Goal: Information Seeking & Learning: Learn about a topic

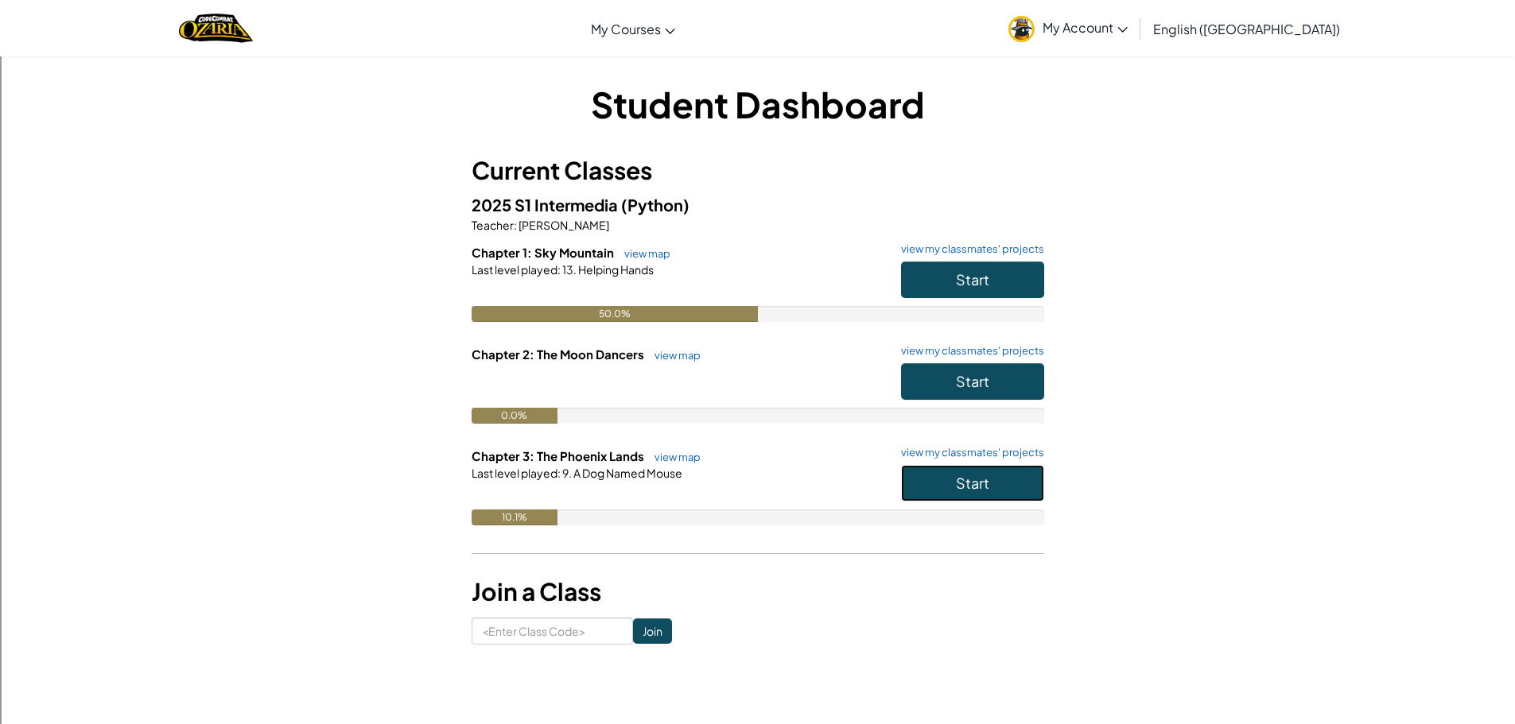
click at [1025, 487] on button "Start" at bounding box center [972, 483] width 143 height 37
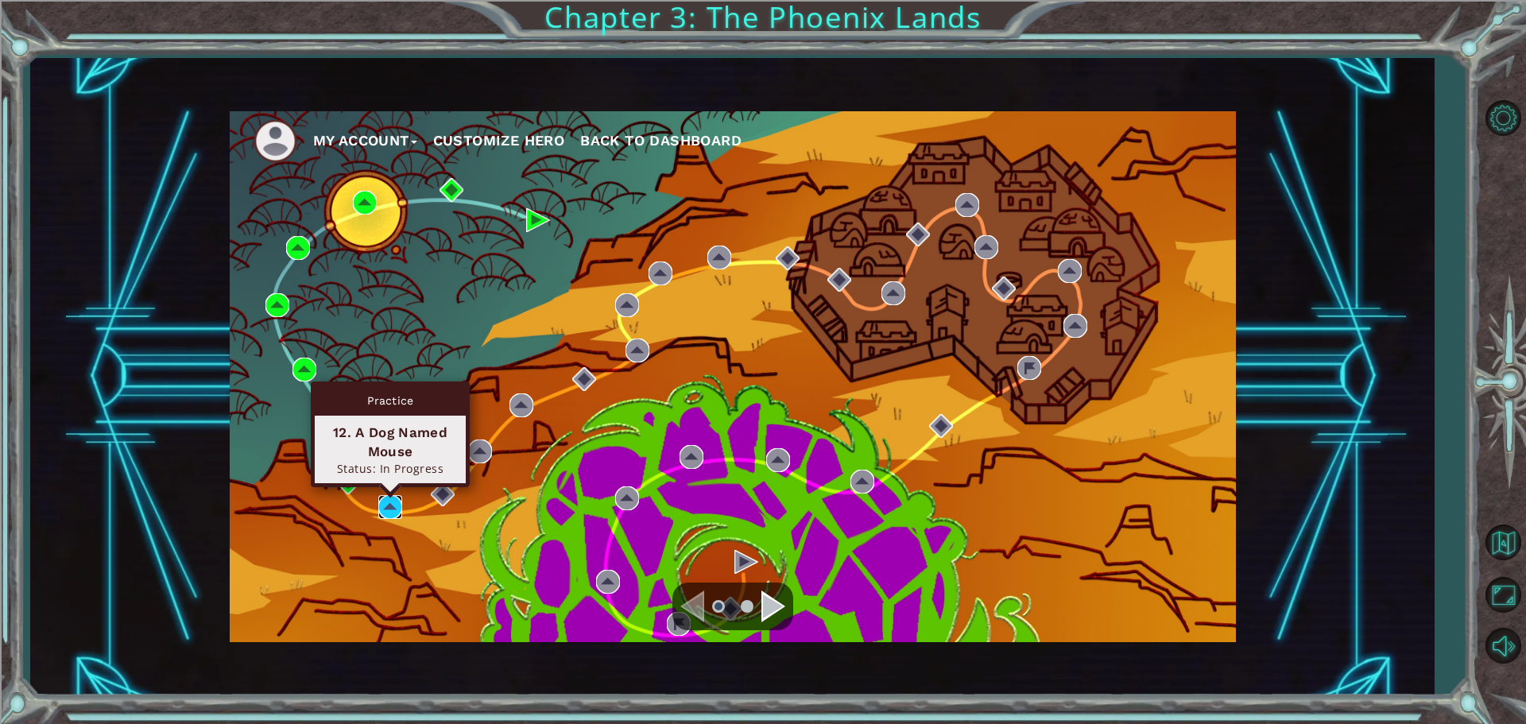
click at [400, 498] on img at bounding box center [390, 507] width 24 height 24
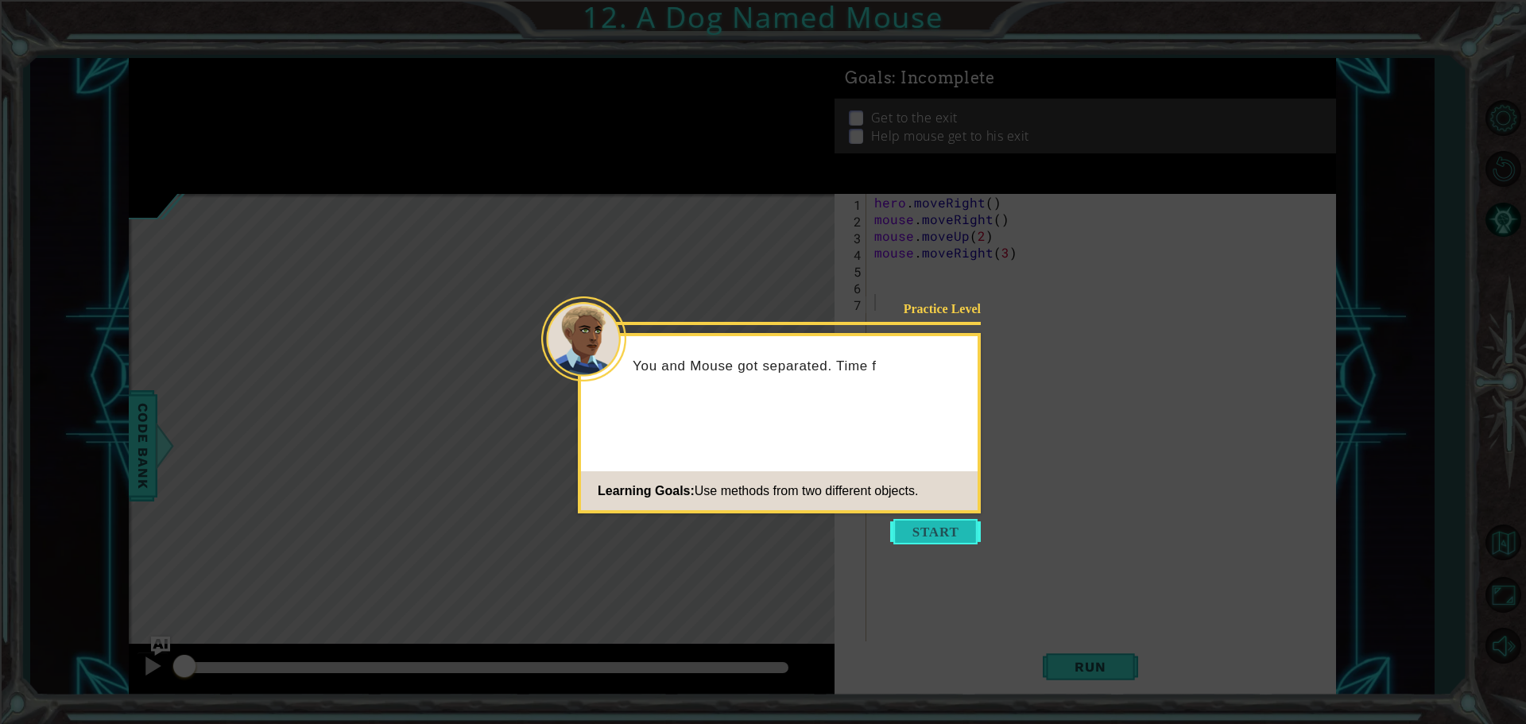
click at [931, 526] on button "Start" at bounding box center [935, 531] width 91 height 25
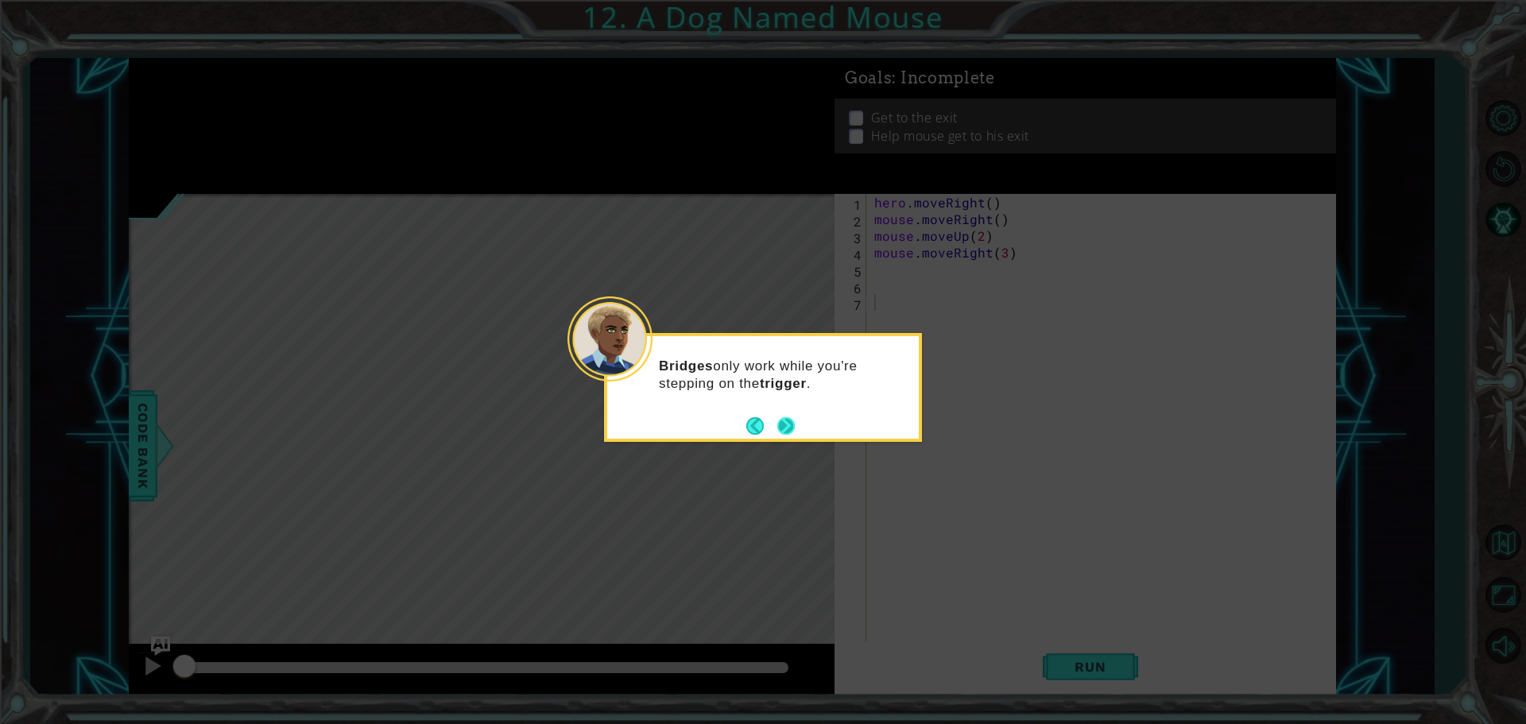
click at [778, 425] on button "Next" at bounding box center [786, 425] width 17 height 17
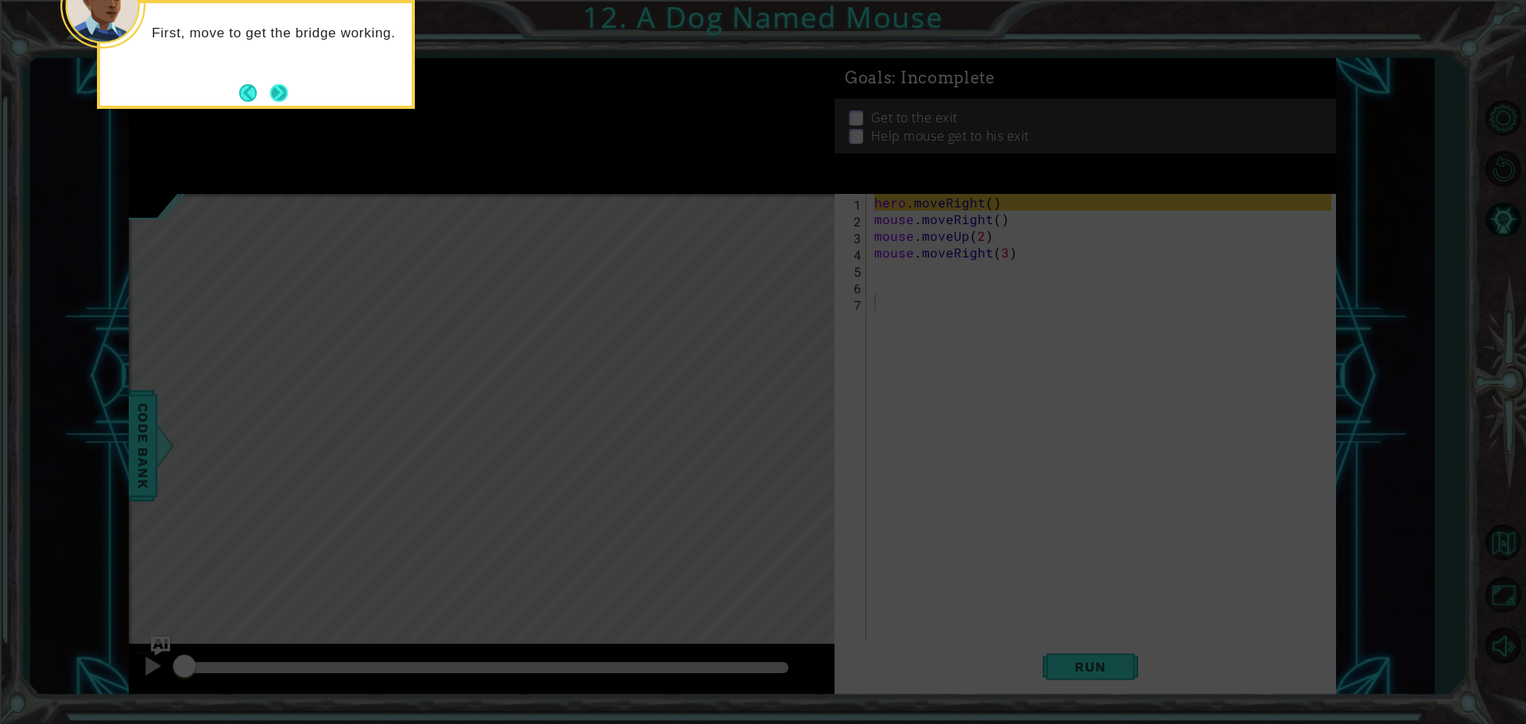
click at [283, 95] on button "Next" at bounding box center [278, 92] width 17 height 17
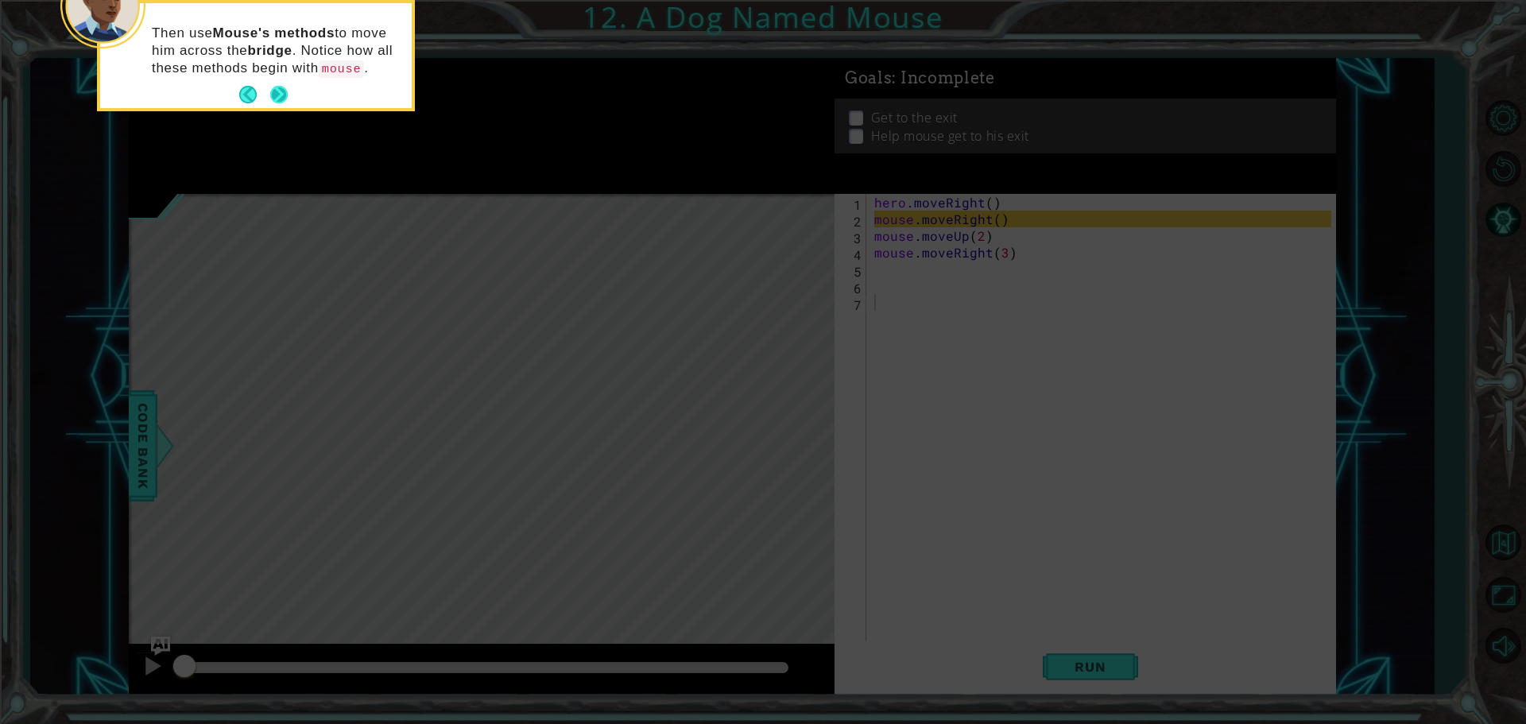
click at [288, 90] on button "Next" at bounding box center [278, 94] width 17 height 17
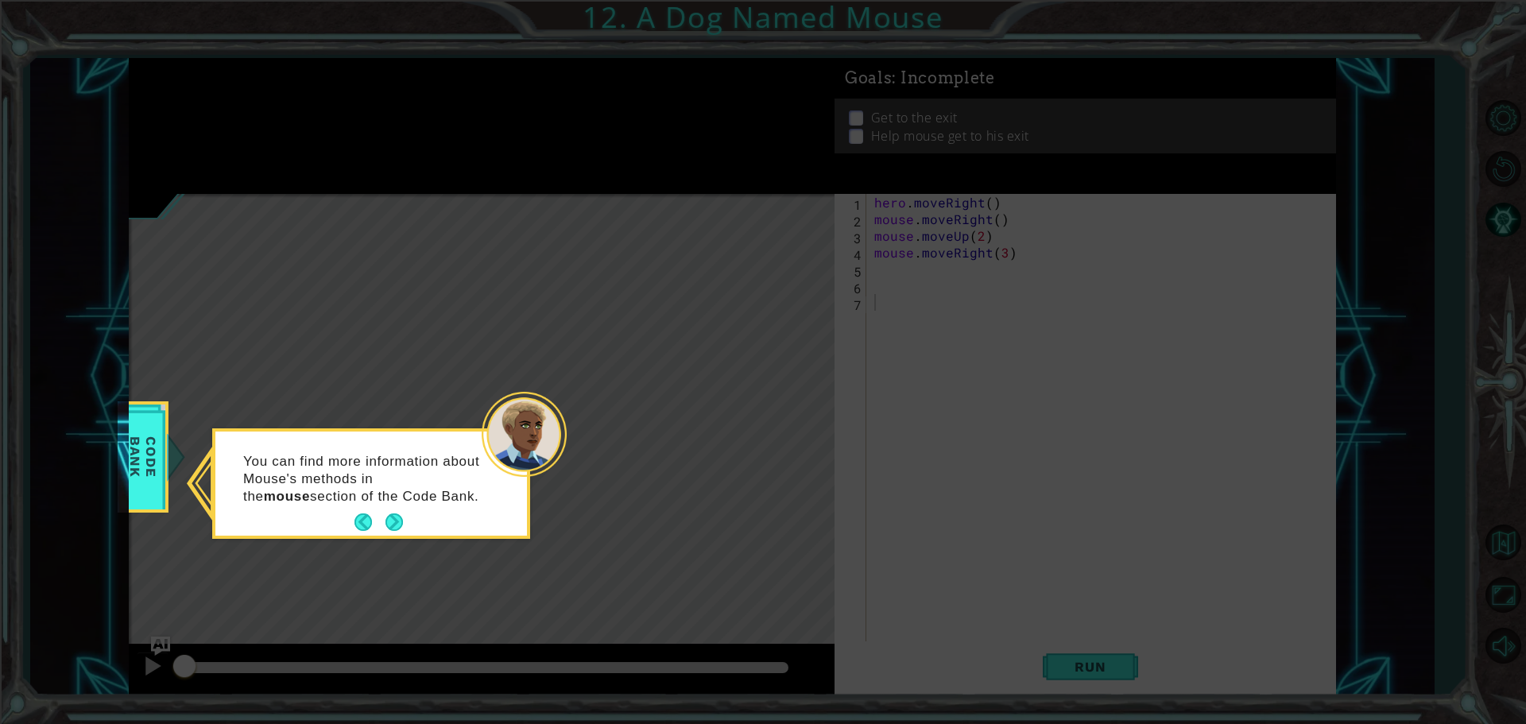
click at [391, 530] on button "Next" at bounding box center [394, 522] width 17 height 17
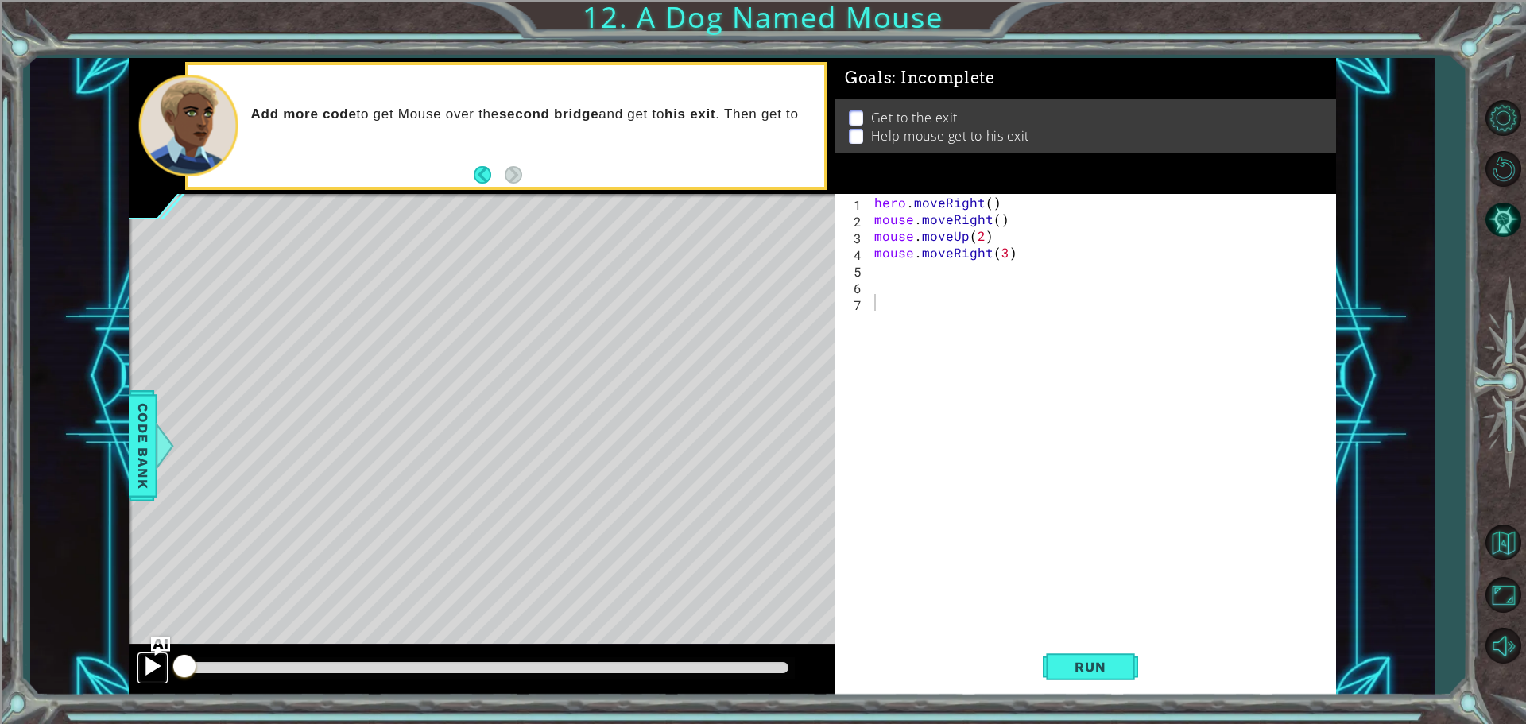
click at [145, 663] on button at bounding box center [153, 668] width 32 height 33
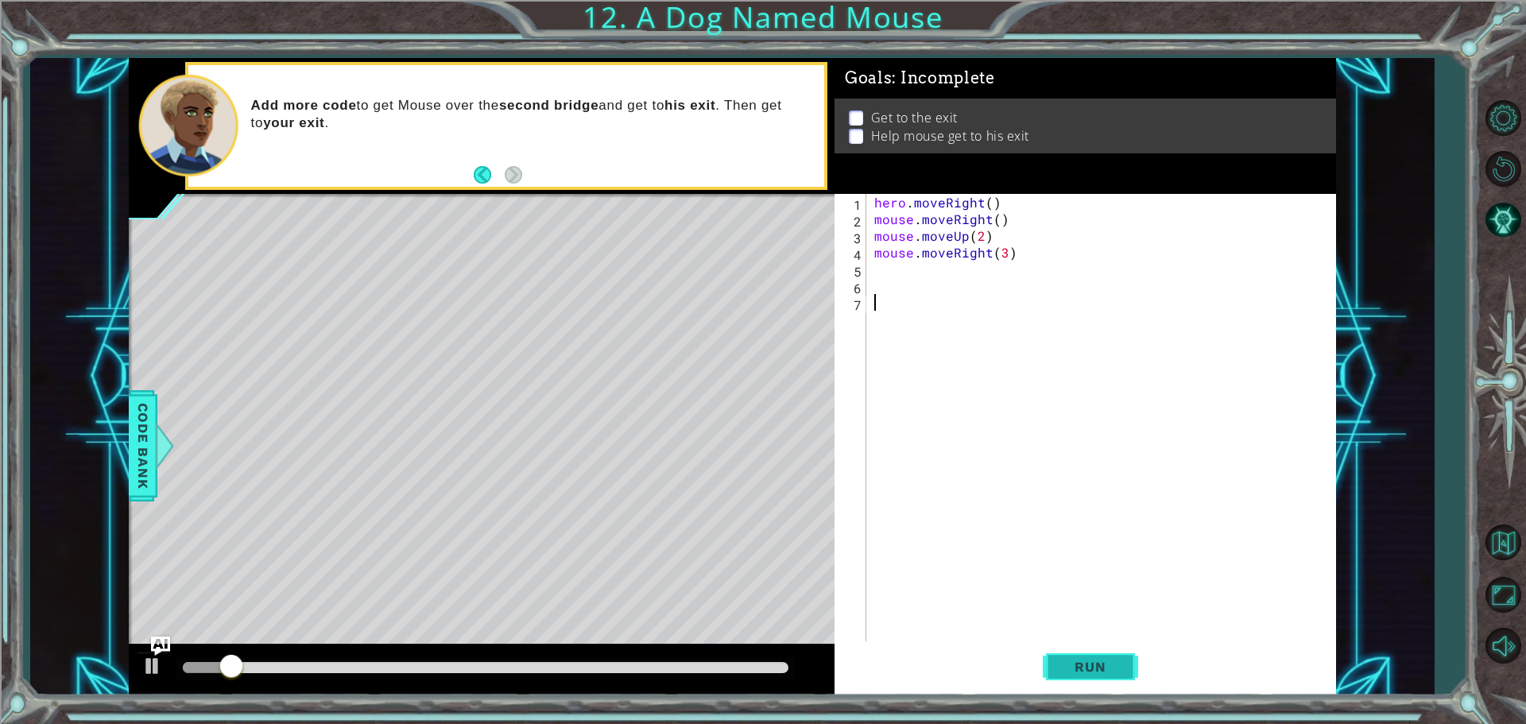
click at [1104, 671] on span "Run" at bounding box center [1090, 667] width 63 height 16
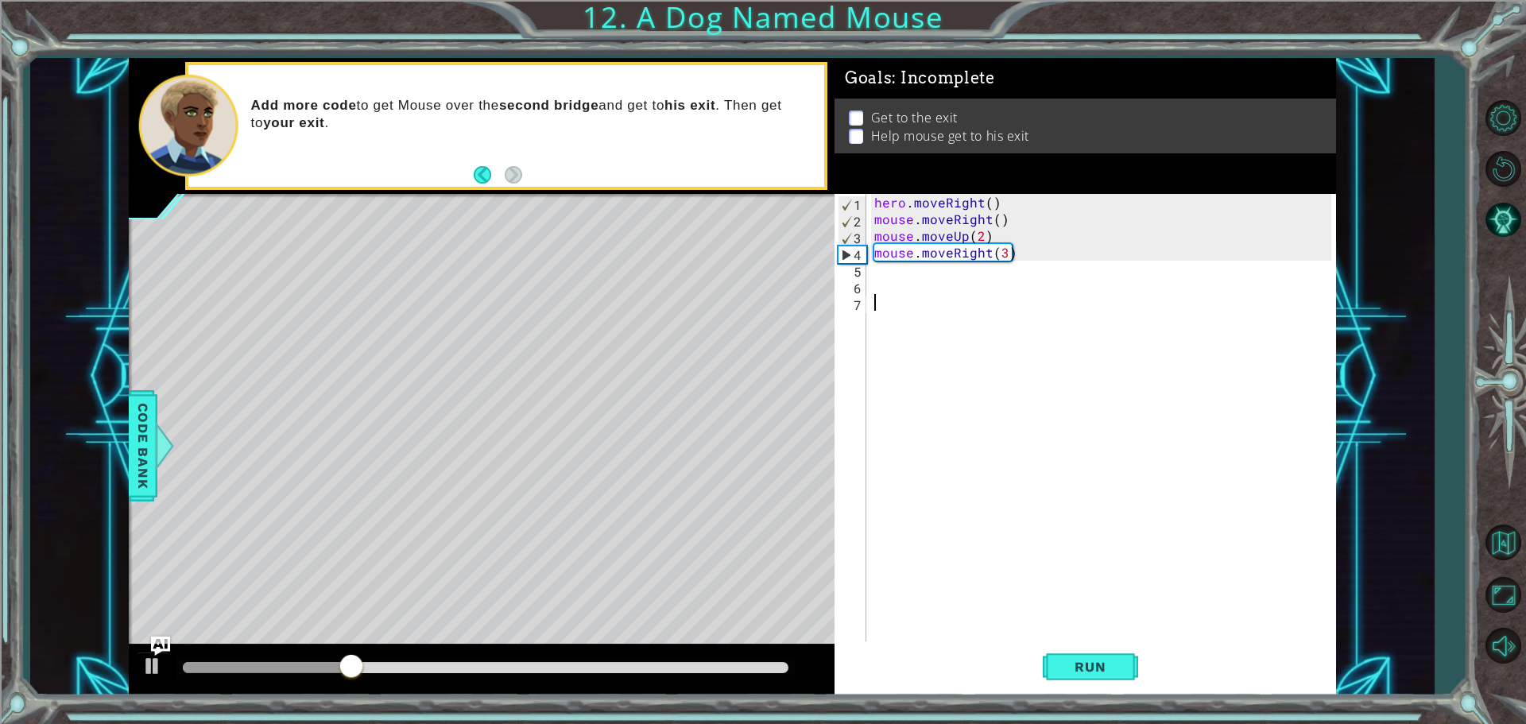
click at [1025, 207] on div "hero . moveRight ( ) mouse . moveRight ( ) mouse . moveUp ( 2 ) mouse . moveRig…" at bounding box center [1105, 436] width 468 height 484
type textarea "hero.moveRight()"
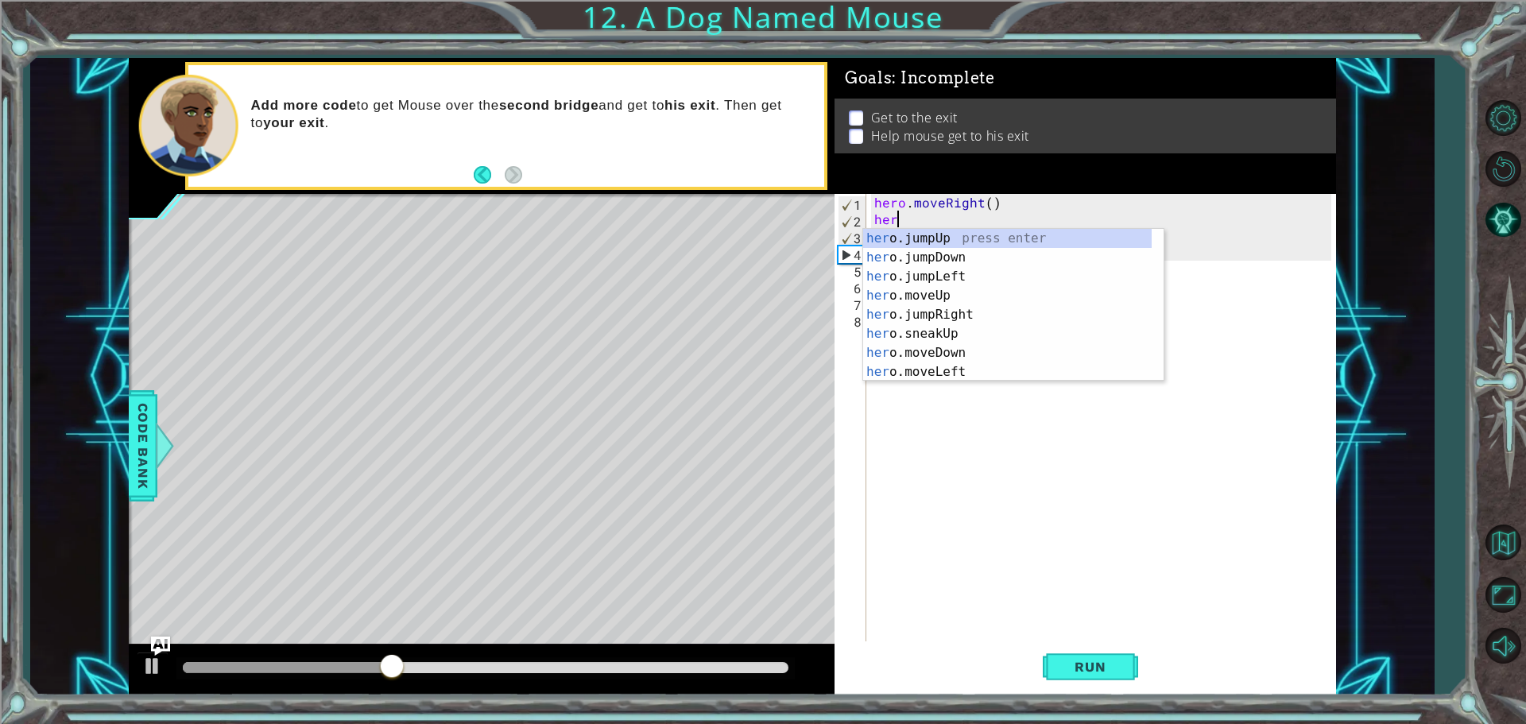
type textarea "h"
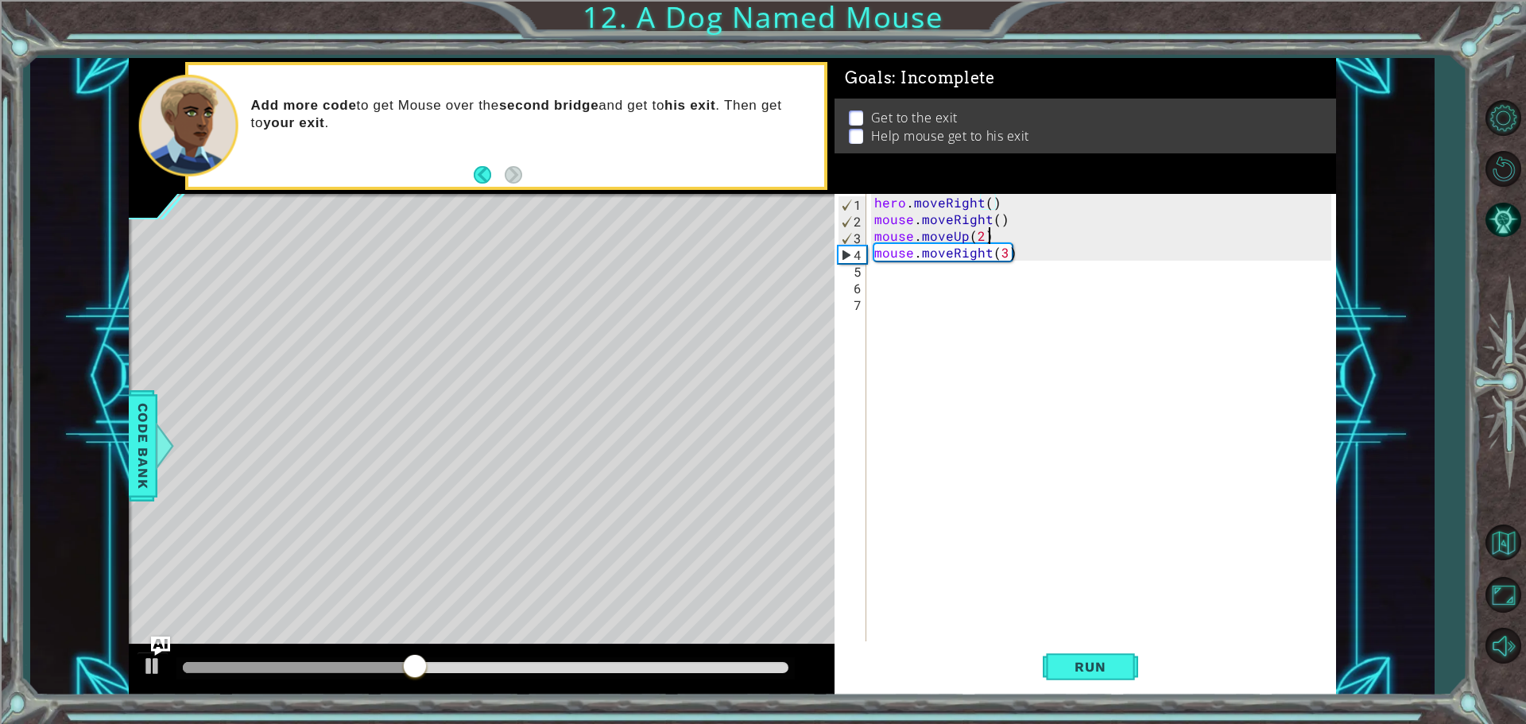
drag, startPoint x: 1049, startPoint y: 237, endPoint x: 1042, endPoint y: 256, distance: 20.4
click at [1042, 253] on div "hero . moveRight ( ) mouse . moveRight ( ) mouse . moveUp ( 2 ) mouse . moveRig…" at bounding box center [1105, 436] width 468 height 484
click at [1042, 256] on div "hero . moveRight ( ) mouse . moveRight ( ) mouse . moveUp ( 2 ) mouse . moveRig…" at bounding box center [1101, 419] width 460 height 451
type textarea "mouse.moveRight(3)"
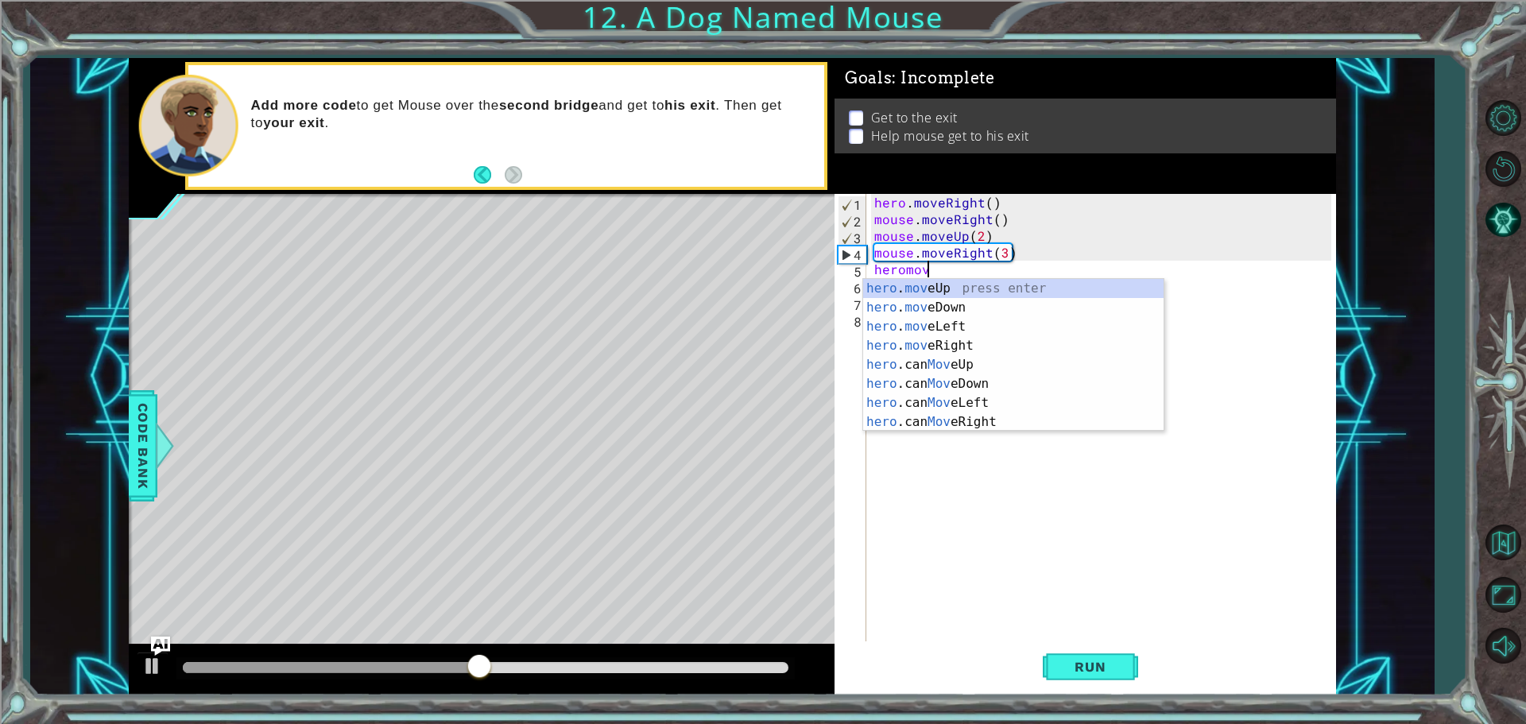
scroll to position [0, 2]
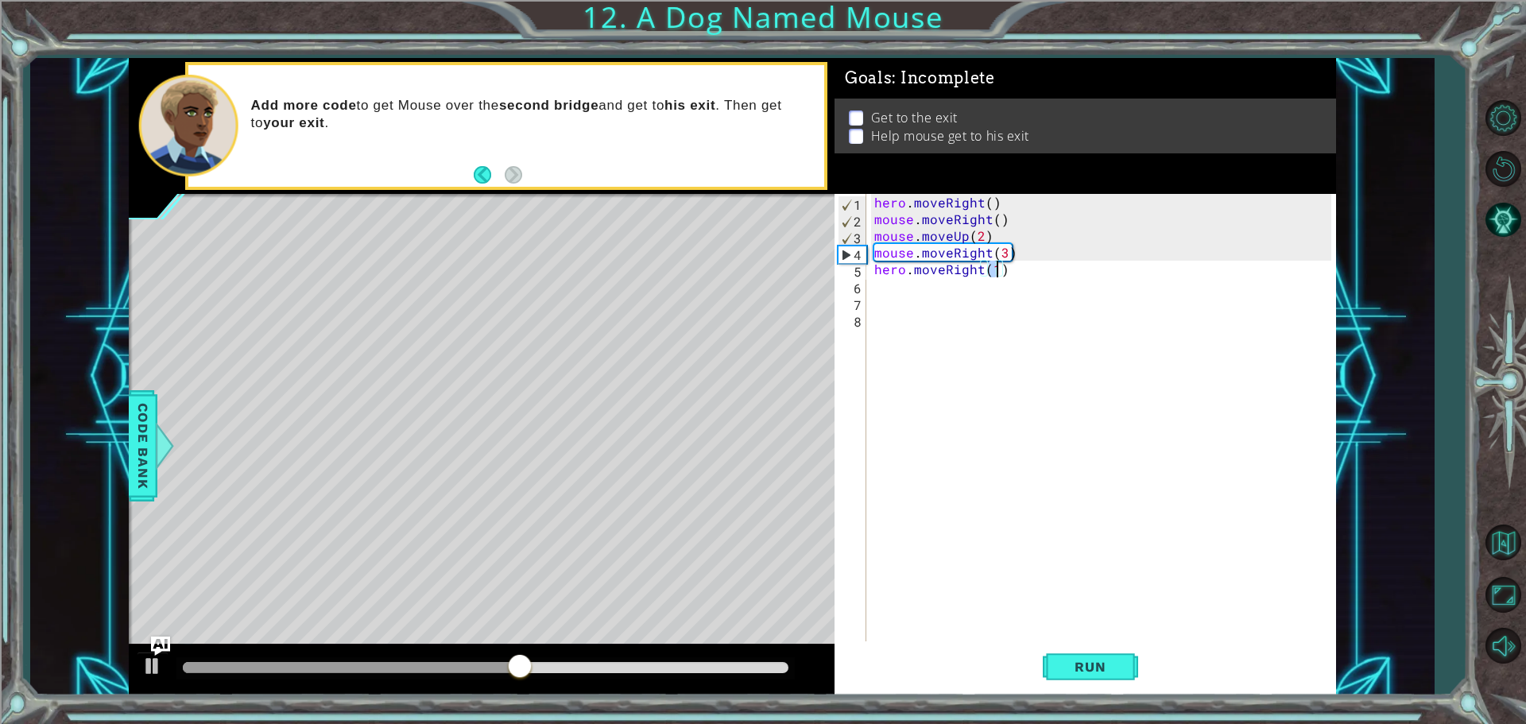
type textarea "hero.moveRight(2)"
click at [1051, 296] on div "hero . moveRight ( ) mouse . moveRight ( ) mouse . moveUp ( 2 ) mouse . moveRig…" at bounding box center [1105, 436] width 468 height 484
click at [1067, 284] on div "hero . moveRight ( ) mouse . moveRight ( ) mouse . moveUp ( 2 ) mouse . moveRig…" at bounding box center [1105, 436] width 468 height 484
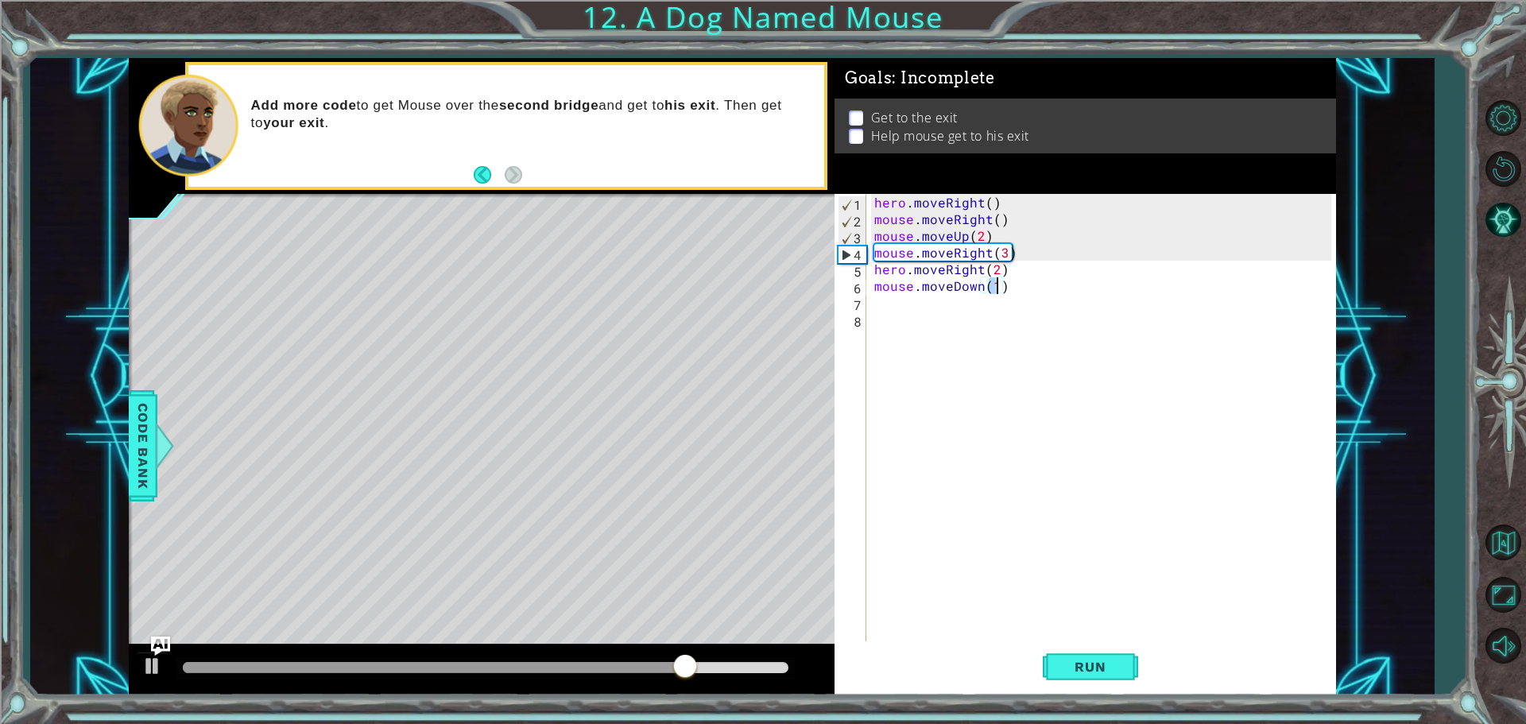
scroll to position [0, 7]
type textarea "mouse.moveDown(2)"
click at [1080, 659] on button "Run" at bounding box center [1090, 667] width 95 height 50
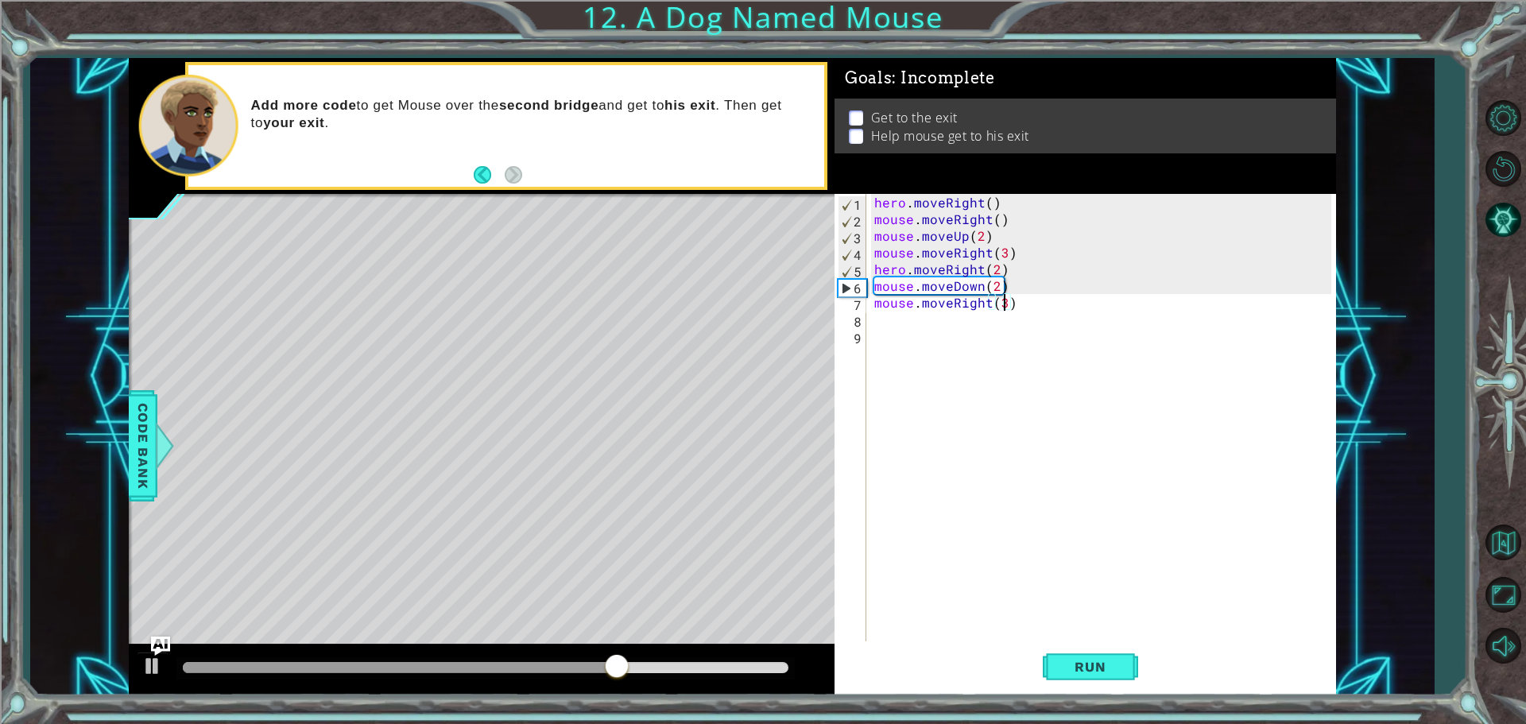
type textarea "mouse.moveRight(2)"
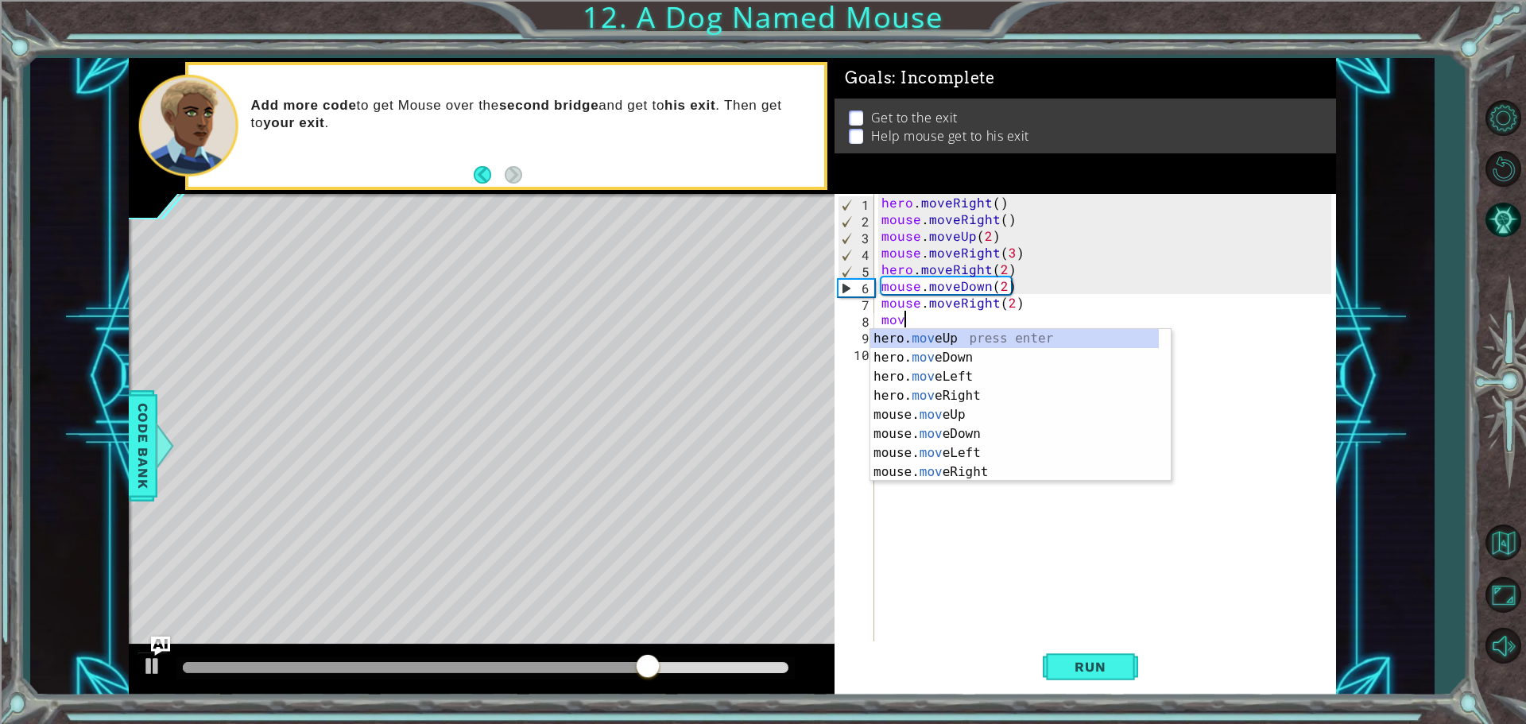
scroll to position [0, 1]
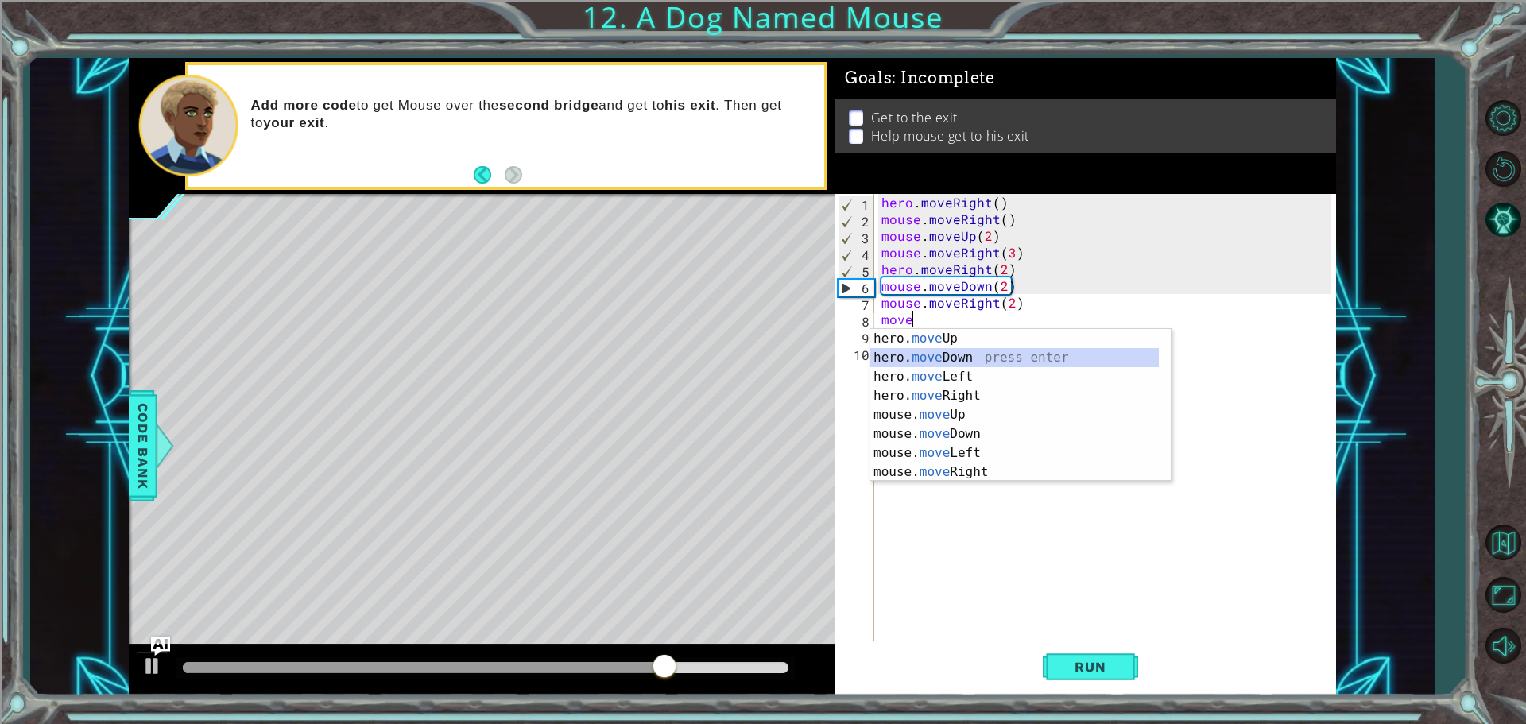
type textarea "hero.moveDown(1)"
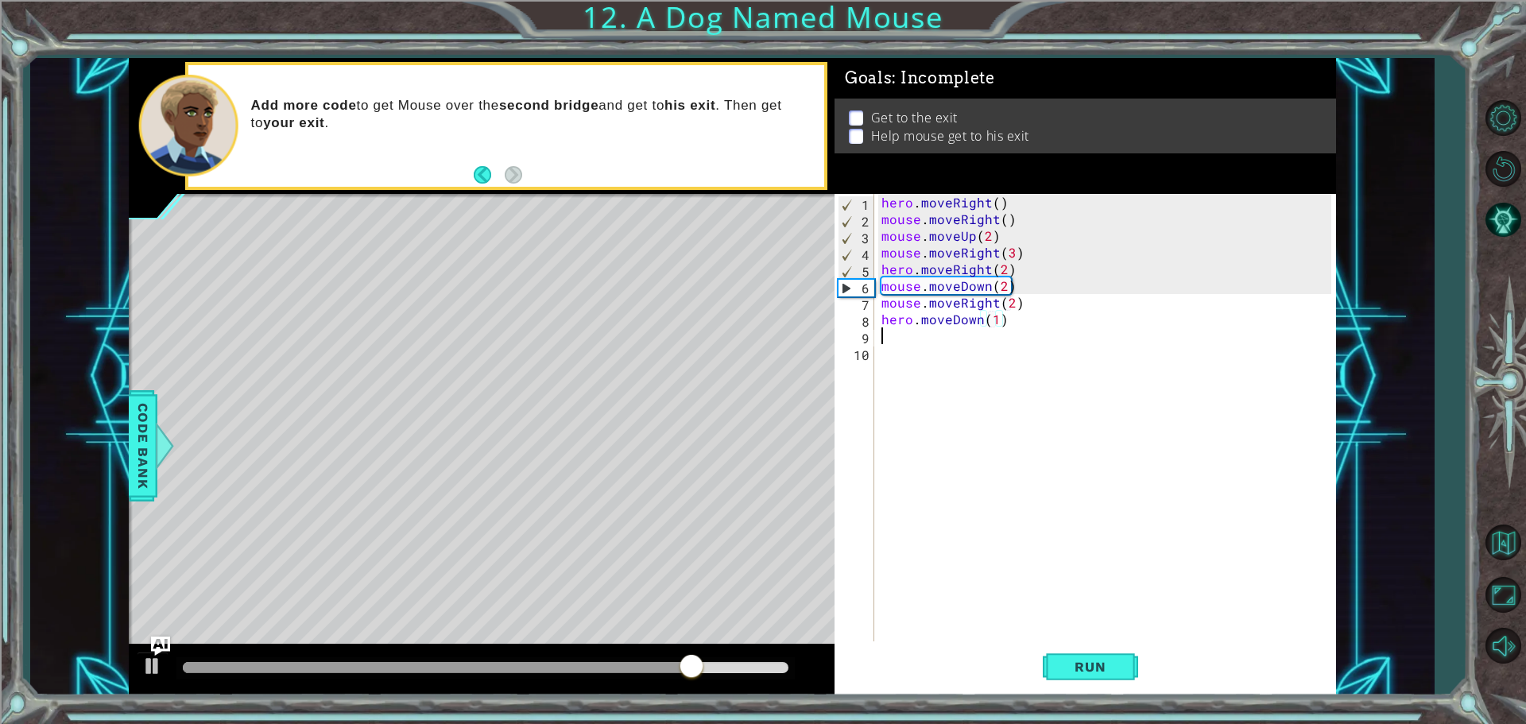
click at [1103, 328] on div "hero . moveRight ( ) mouse . moveRight ( ) mouse . moveUp ( 2 ) mouse . moveRig…" at bounding box center [1109, 436] width 461 height 484
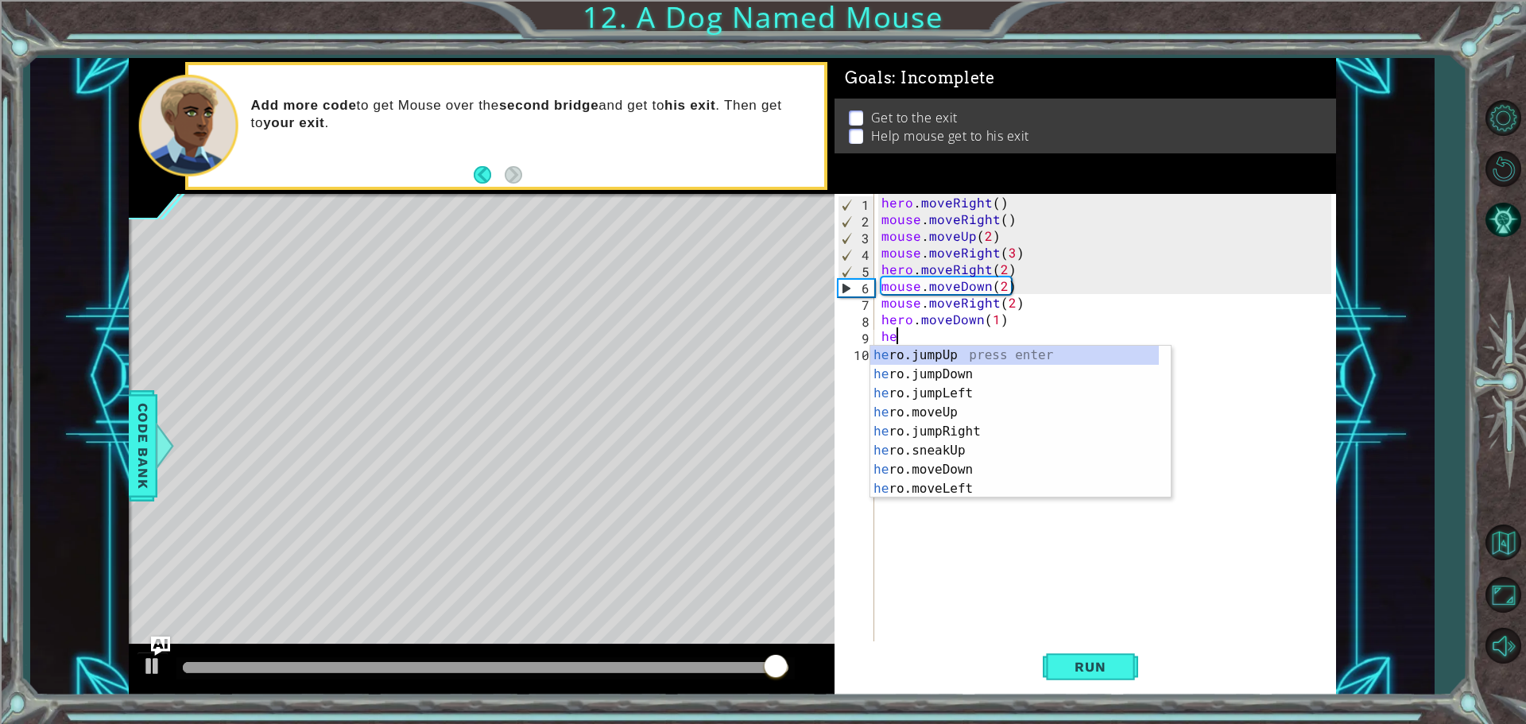
scroll to position [0, 0]
type textarea "h"
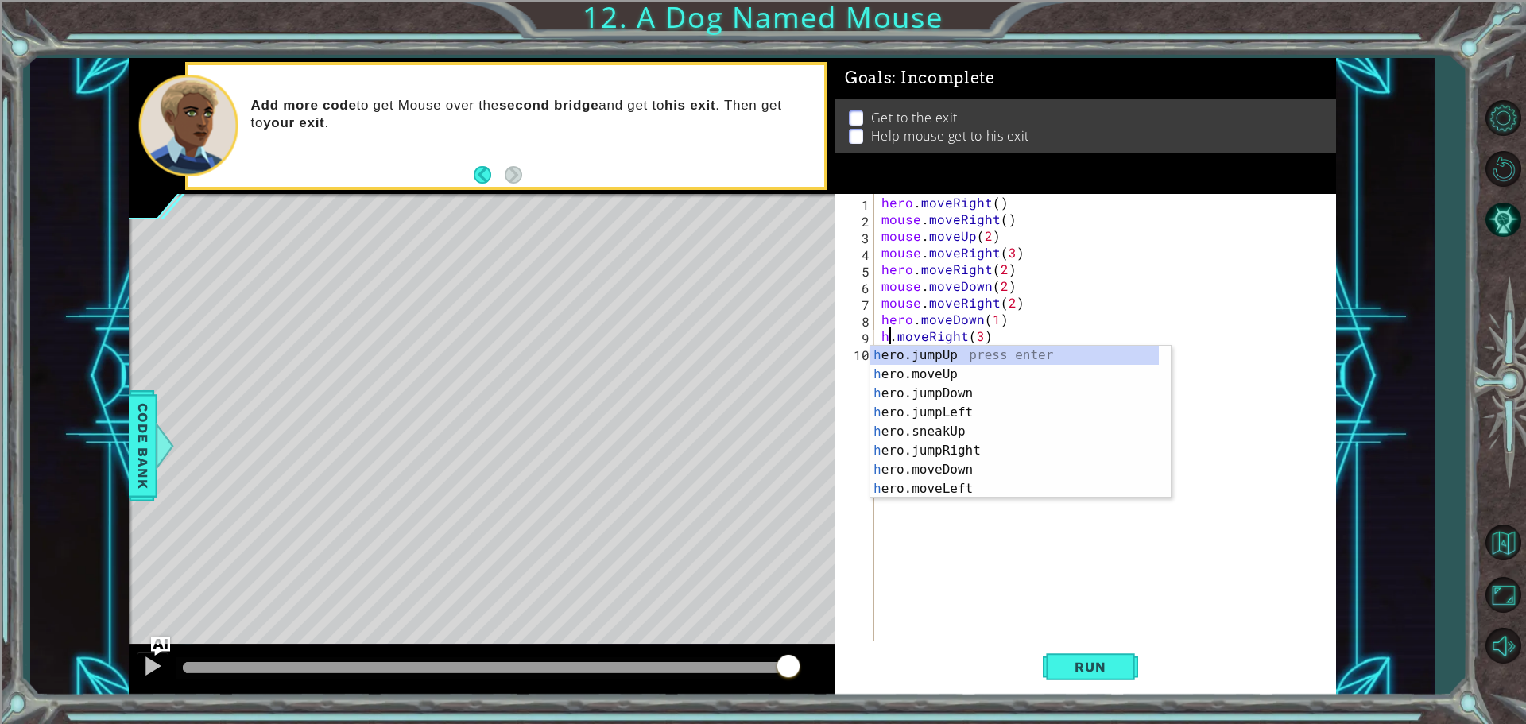
scroll to position [0, 1]
click at [1335, 389] on div "hro.moveRight(3) 1 2 3 4 5 6 7 8 9 10 hero . moveRight ( ) mouse . moveRight ( …" at bounding box center [1086, 445] width 502 height 502
click at [1227, 309] on div "hero . moveRight ( ) mouse . moveRight ( ) mouse . moveUp ( 2 ) mouse . moveRig…" at bounding box center [1109, 436] width 461 height 484
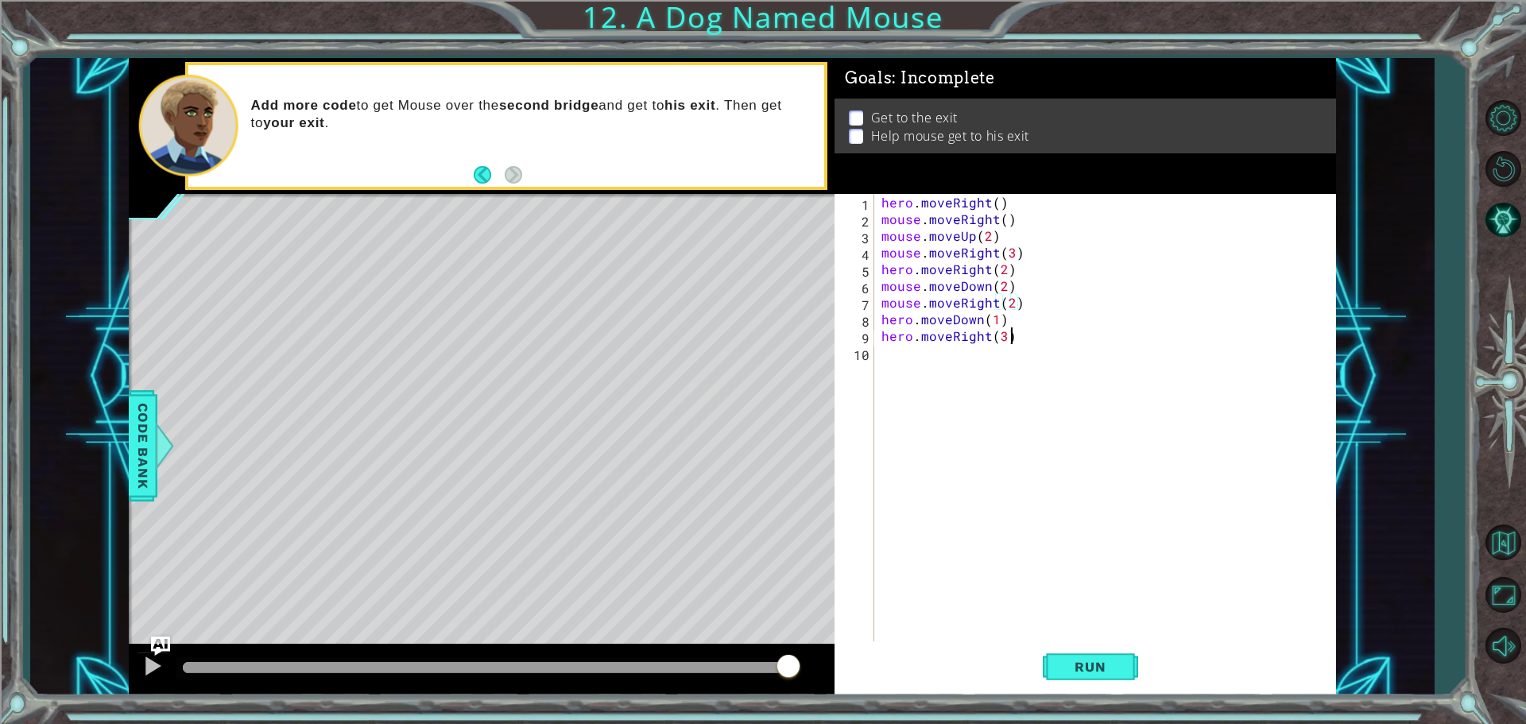
click at [1008, 345] on div "hero . moveRight ( ) mouse . moveRight ( ) mouse . moveUp ( 2 ) mouse . moveRig…" at bounding box center [1109, 436] width 461 height 484
type textarea "hero.moveRight(3)"
click at [1002, 347] on div "hero . moveRight ( ) mouse . moveRight ( ) mouse . moveUp ( 2 ) mouse . moveRig…" at bounding box center [1105, 419] width 453 height 451
click at [1008, 342] on div "hero . moveRight ( ) mouse . moveRight ( ) mouse . moveUp ( 2 ) mouse . moveRig…" at bounding box center [1109, 436] width 461 height 484
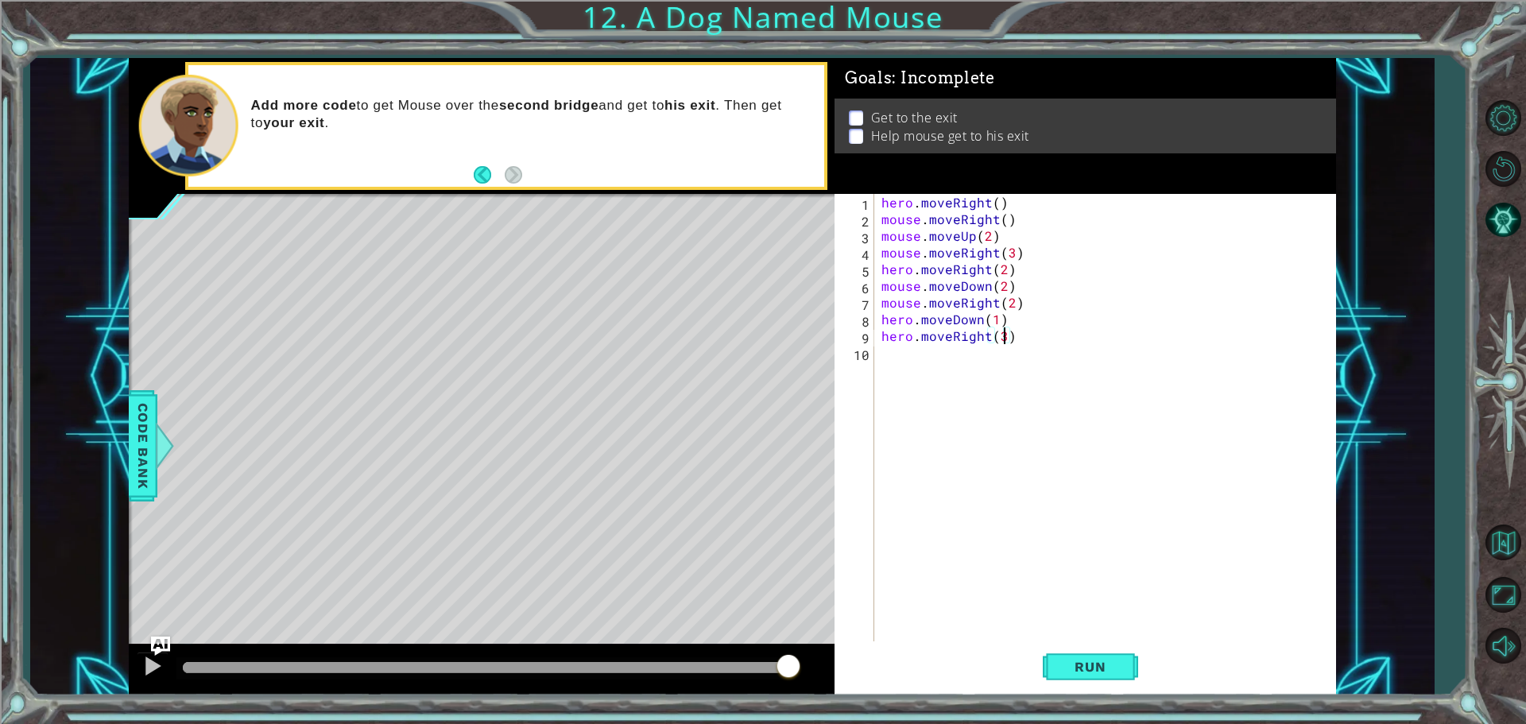
click at [1003, 337] on div "hero . moveRight ( ) mouse . moveRight ( ) mouse . moveUp ( 2 ) mouse . moveRig…" at bounding box center [1109, 436] width 461 height 484
click at [1073, 676] on button "Run" at bounding box center [1090, 667] width 95 height 50
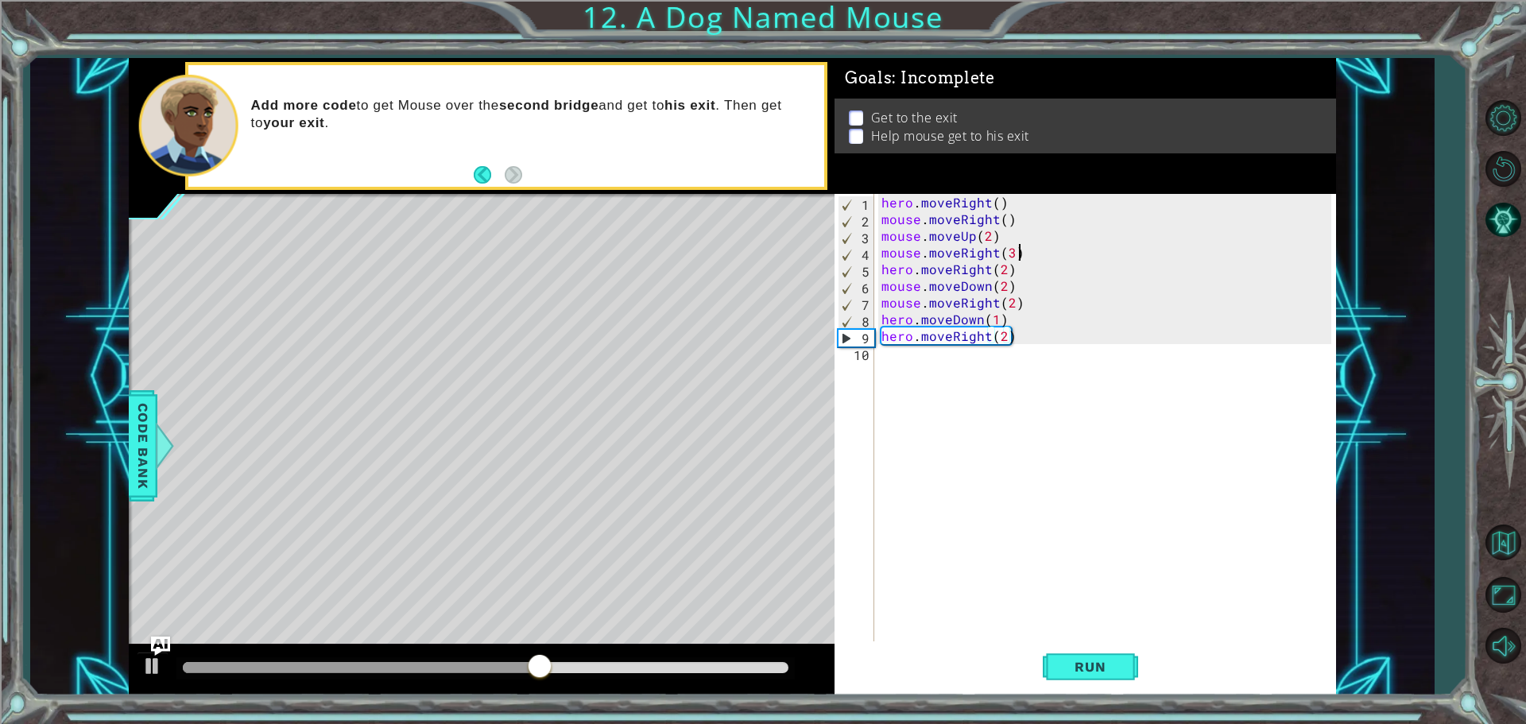
click at [1059, 248] on div "hero . moveRight ( ) mouse . moveRight ( ) mouse . moveUp ( 2 ) mouse . moveRig…" at bounding box center [1109, 436] width 461 height 484
click at [1077, 331] on div "hero . moveRight ( ) mouse . moveRight ( ) mouse . moveUp ( 2 ) mouse . moveRig…" at bounding box center [1109, 436] width 461 height 484
click at [1091, 307] on div "hero . moveRight ( ) mouse . moveRight ( ) mouse . moveUp ( 2 ) mouse . moveRig…" at bounding box center [1109, 436] width 461 height 484
type textarea "mouse.moveRight(2)"
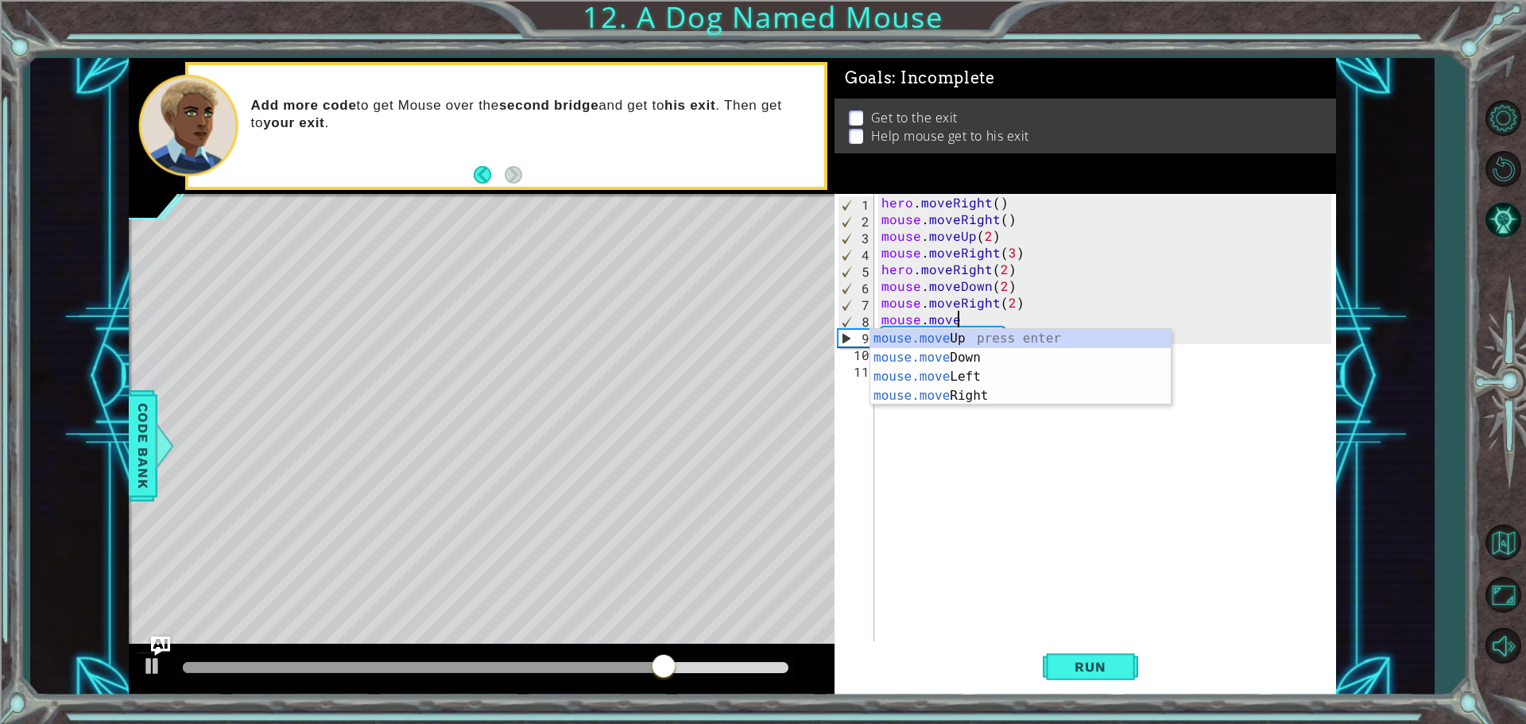
scroll to position [0, 4]
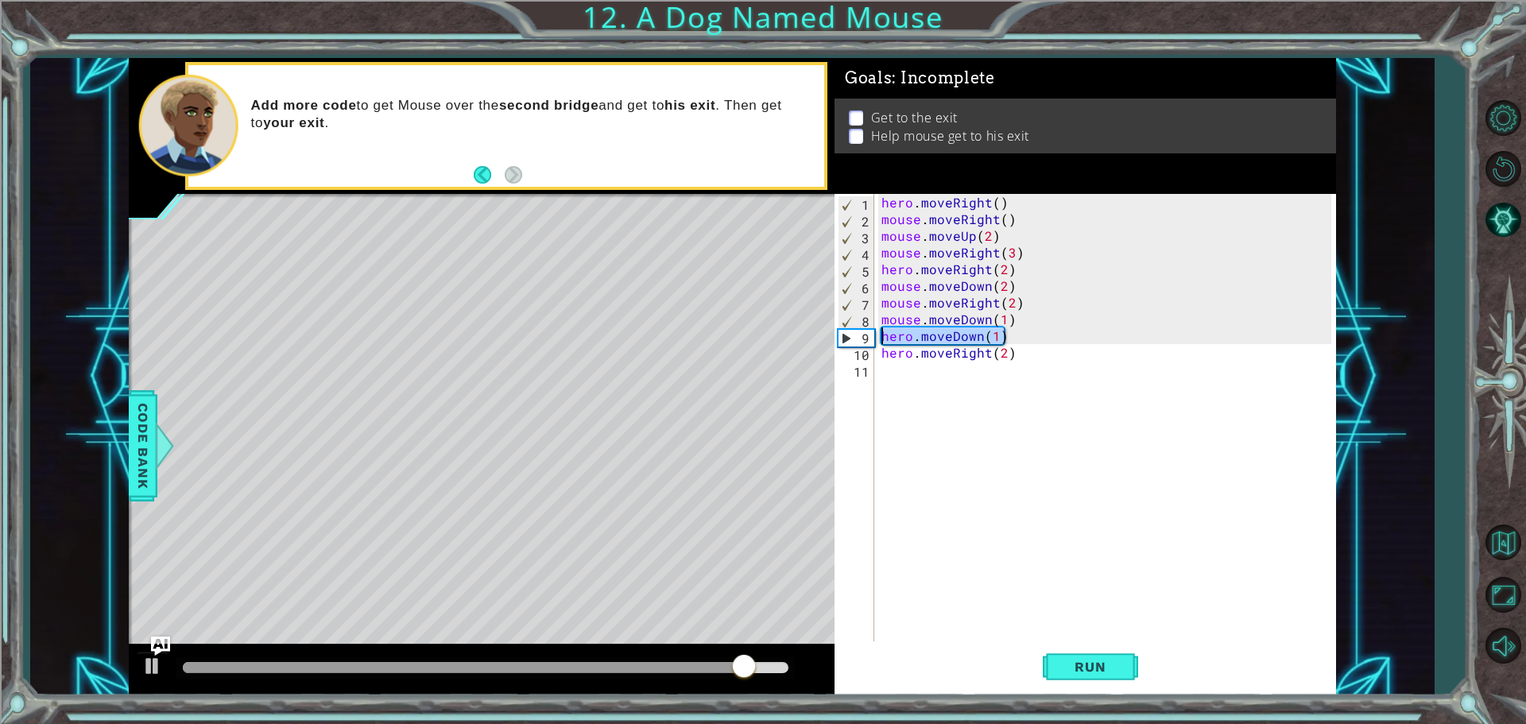
drag, startPoint x: 1014, startPoint y: 343, endPoint x: 874, endPoint y: 336, distance: 140.9
click at [874, 336] on div "mouse.moveDown(1) 1 2 3 4 5 6 7 8 9 10 11 hero . moveRight ( ) mouse . moveRigh…" at bounding box center [1083, 419] width 497 height 451
type textarea "hero.moveDown(1)"
type textarea "mouse.moveDown(1)"
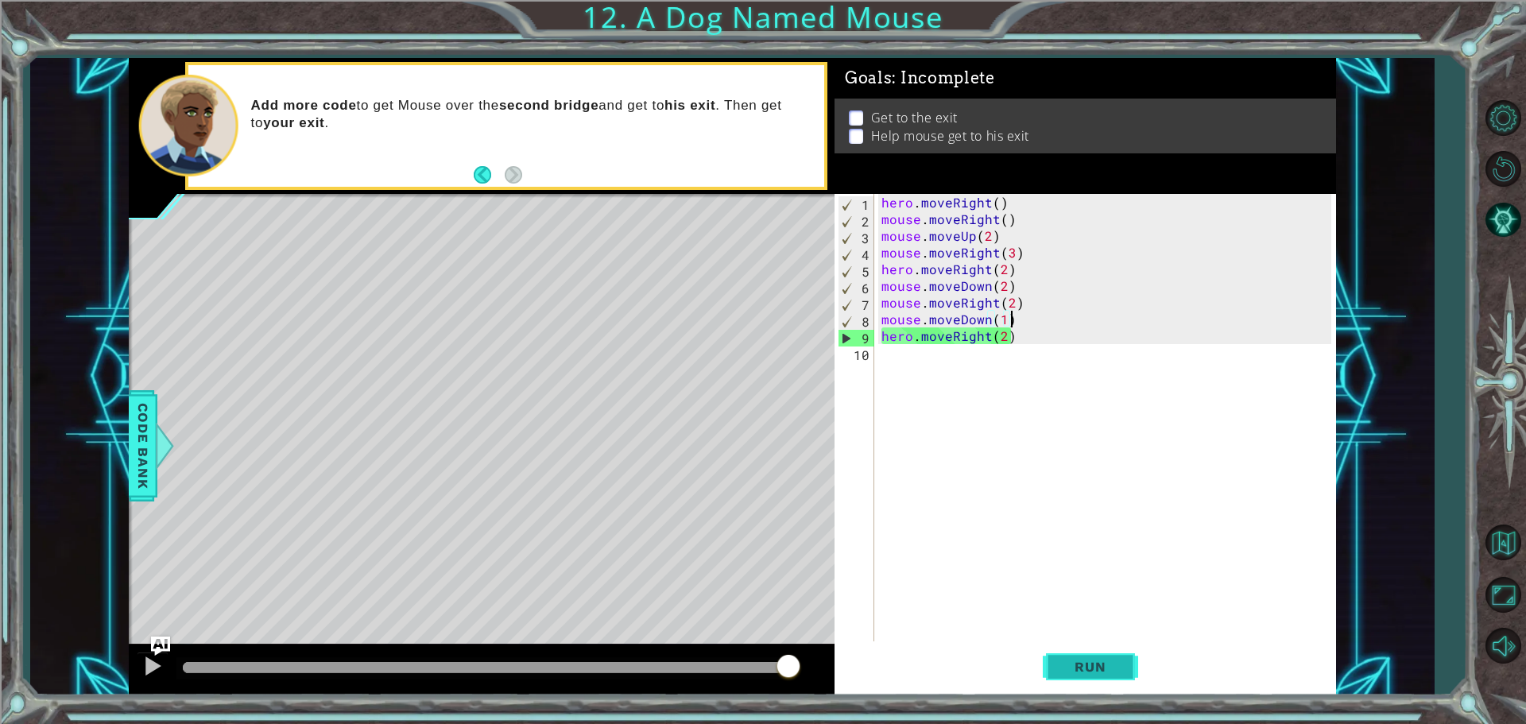
click at [1088, 671] on span "Run" at bounding box center [1090, 667] width 63 height 16
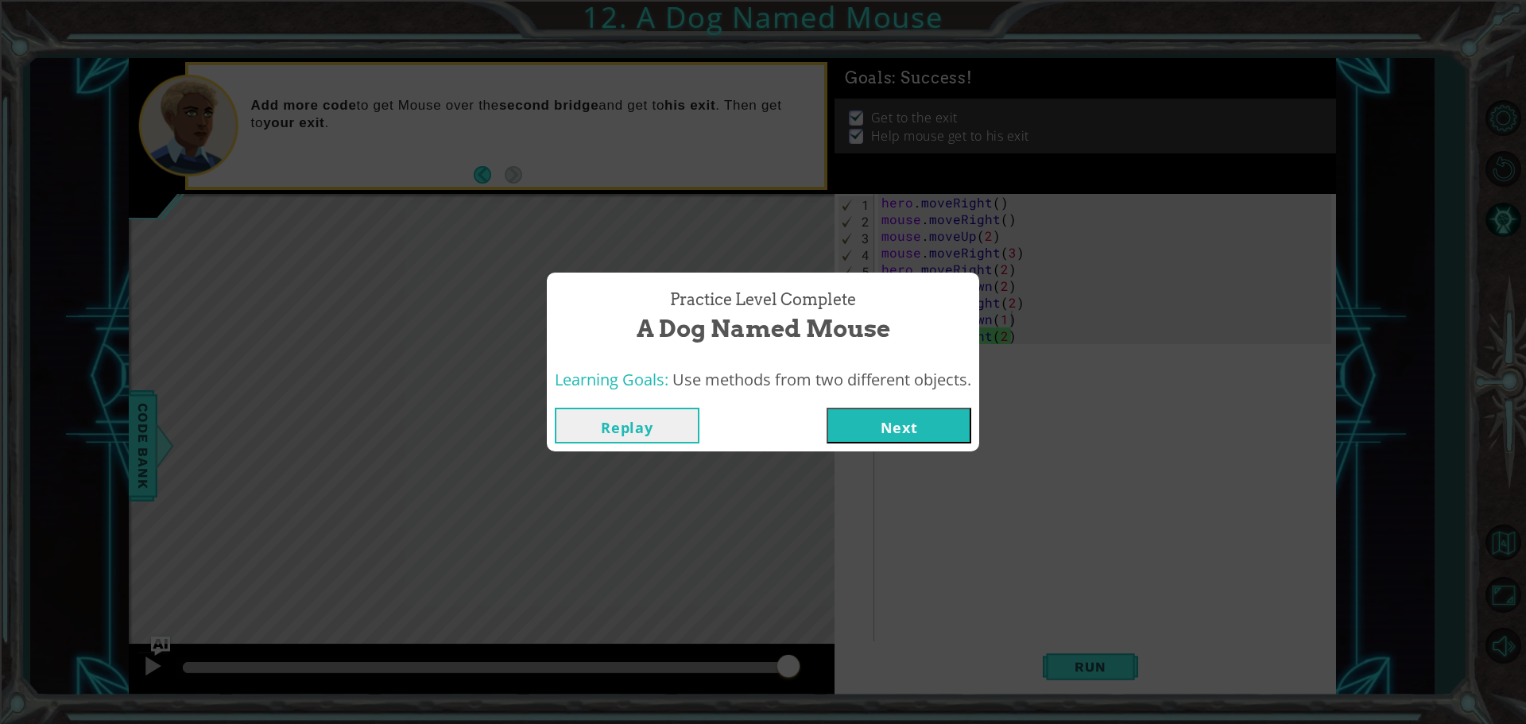
click at [850, 427] on button "Next" at bounding box center [899, 426] width 145 height 36
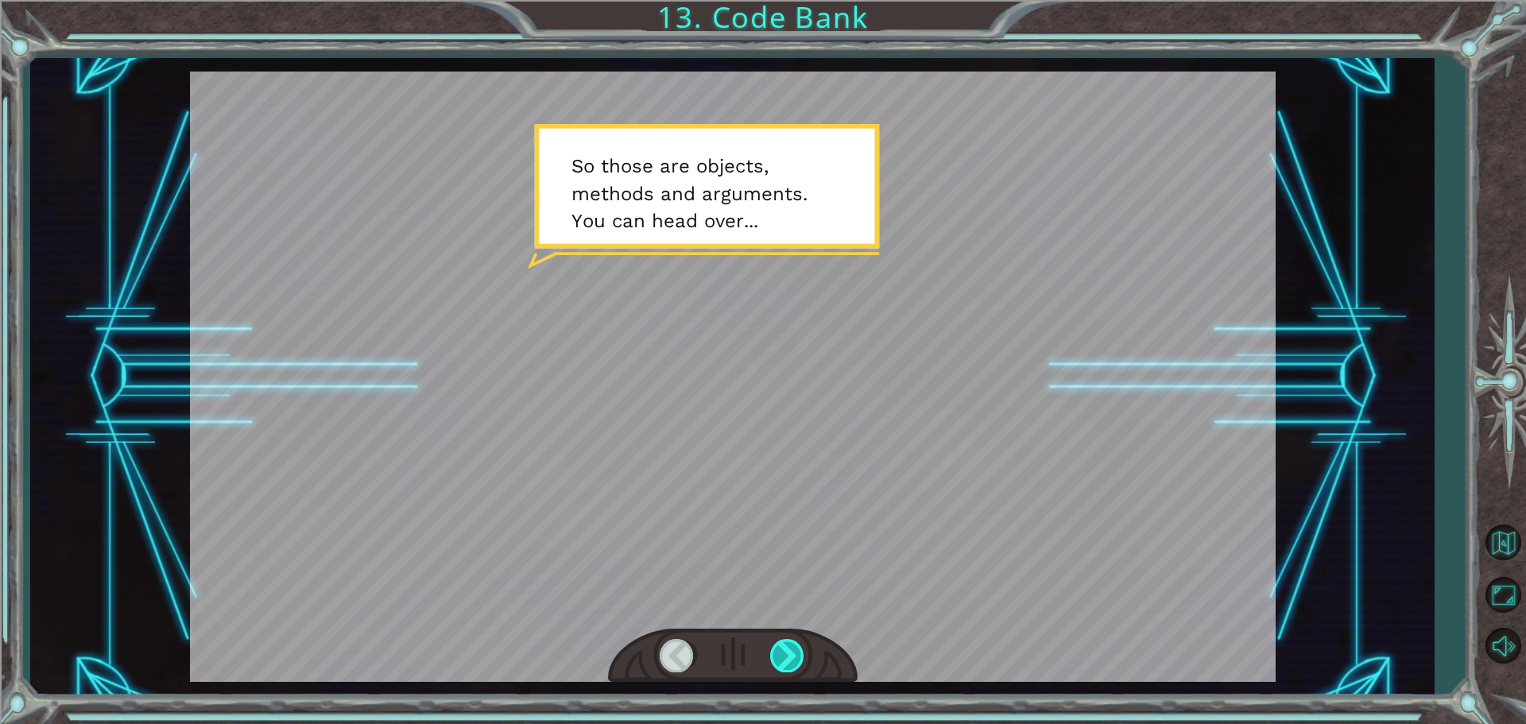
click at [784, 661] on div at bounding box center [788, 655] width 36 height 33
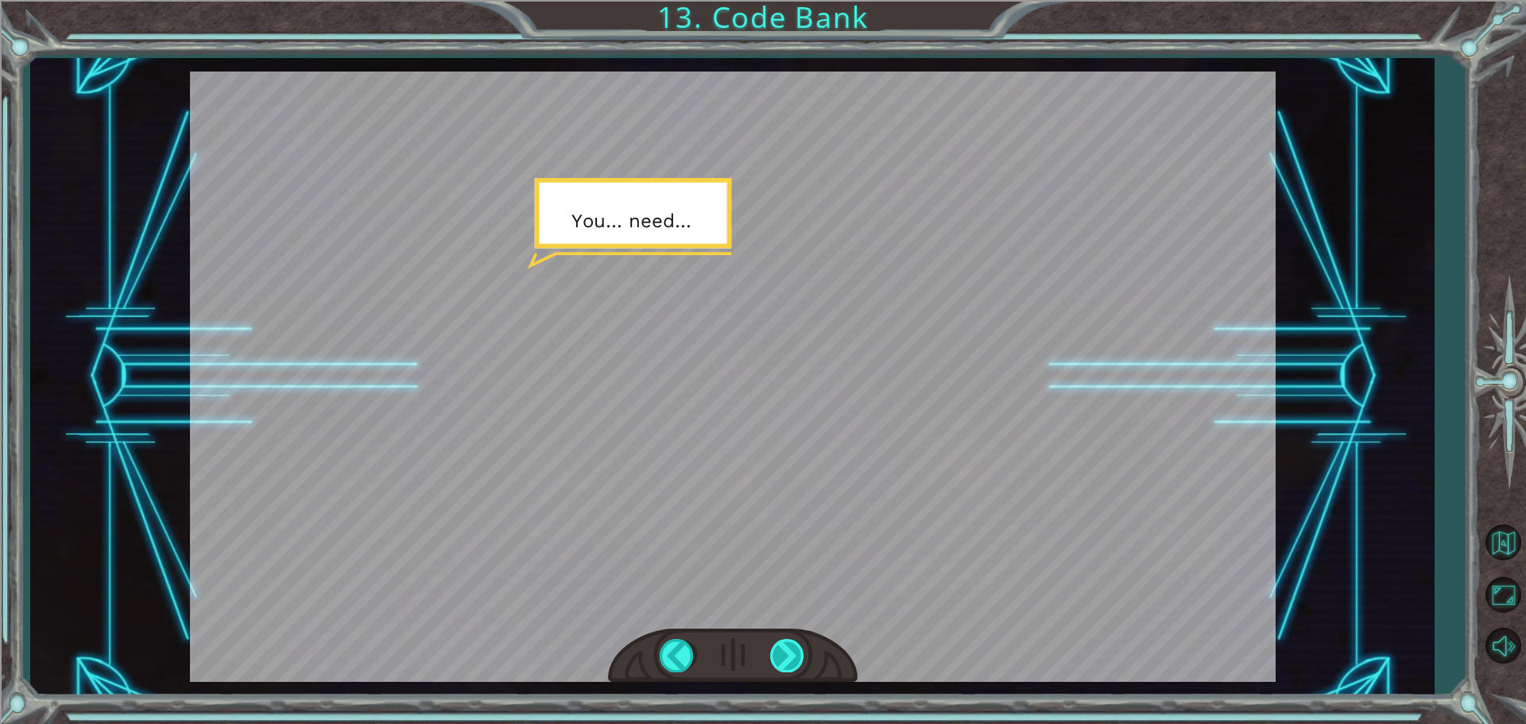
click at [789, 654] on div at bounding box center [788, 655] width 36 height 33
drag, startPoint x: 789, startPoint y: 654, endPoint x: 799, endPoint y: 658, distance: 10.8
click at [799, 658] on div at bounding box center [788, 655] width 36 height 33
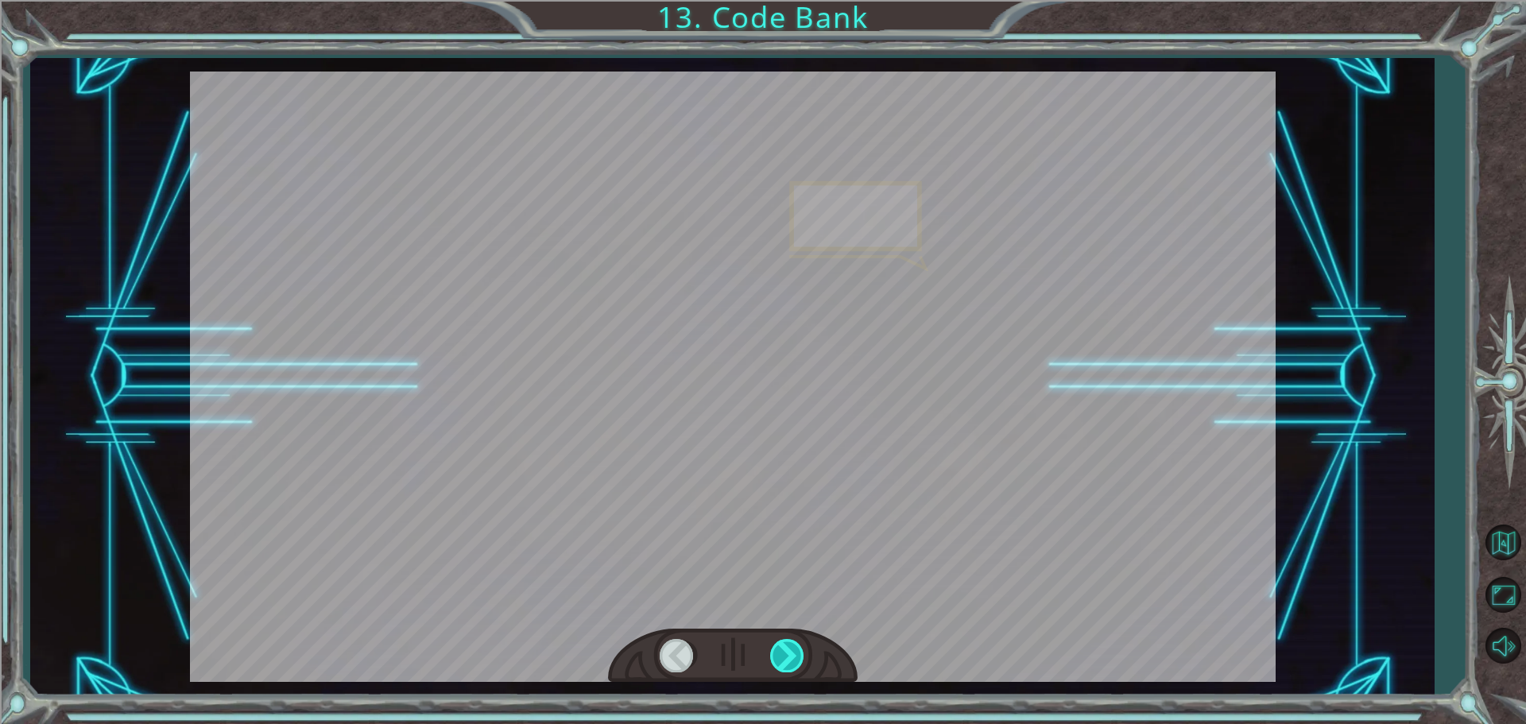
click at [803, 659] on div at bounding box center [788, 655] width 36 height 33
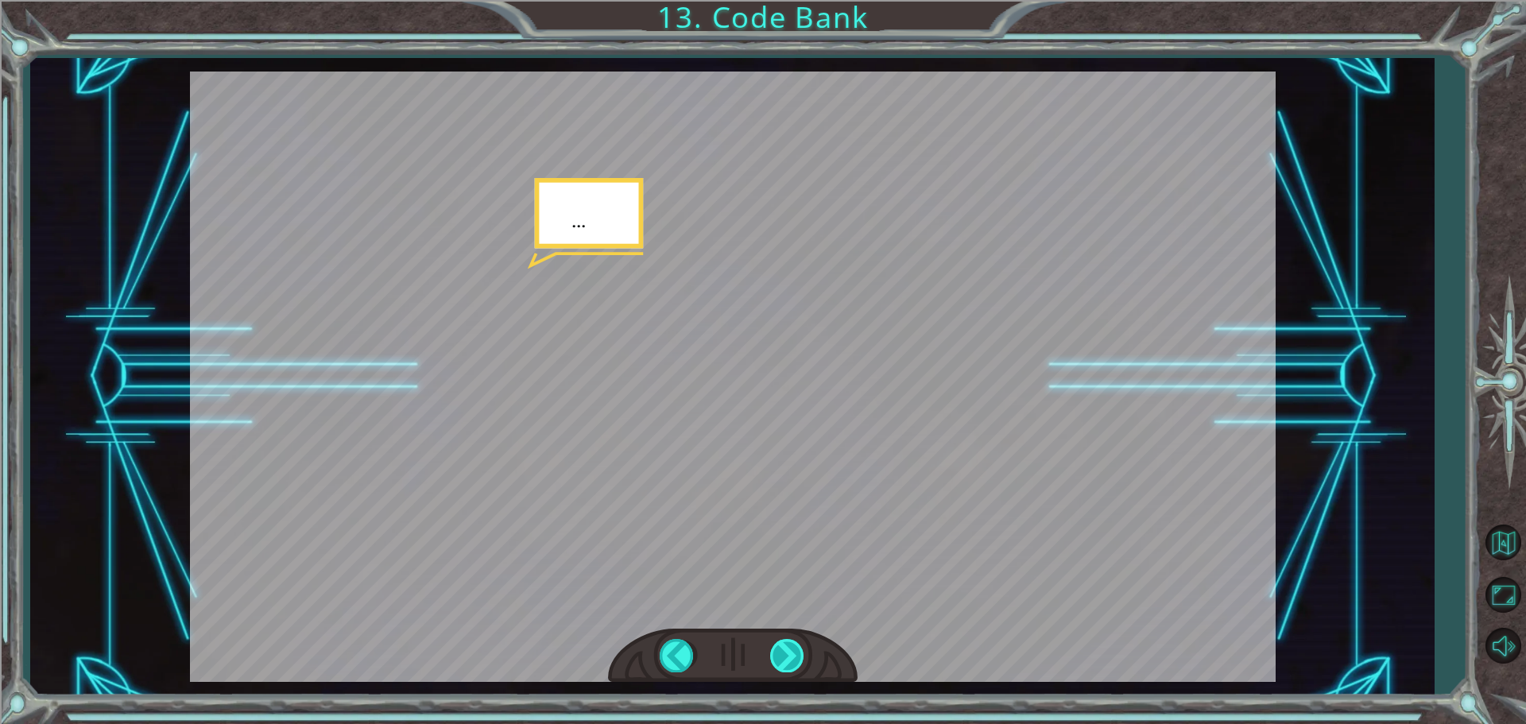
click at [794, 657] on div at bounding box center [788, 655] width 36 height 33
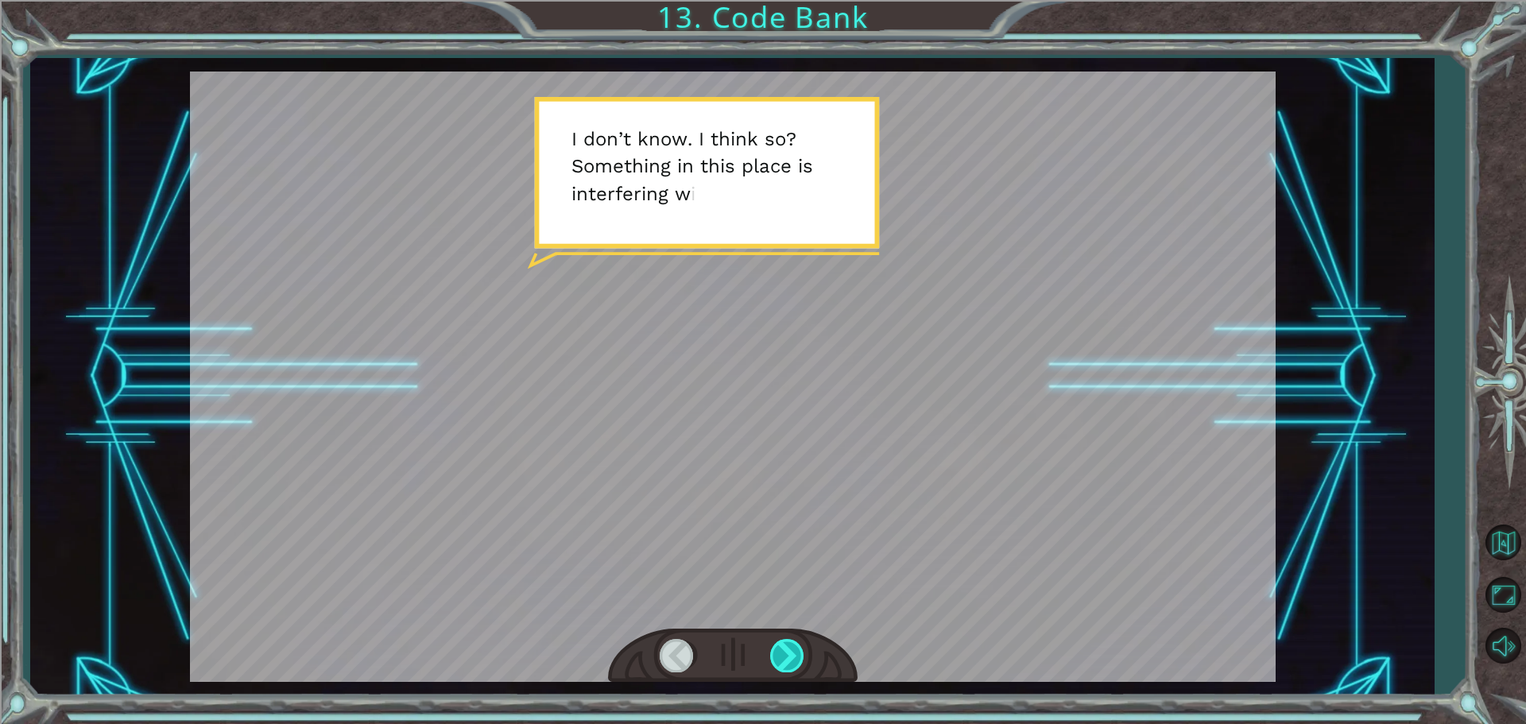
click at [795, 655] on div at bounding box center [788, 655] width 36 height 33
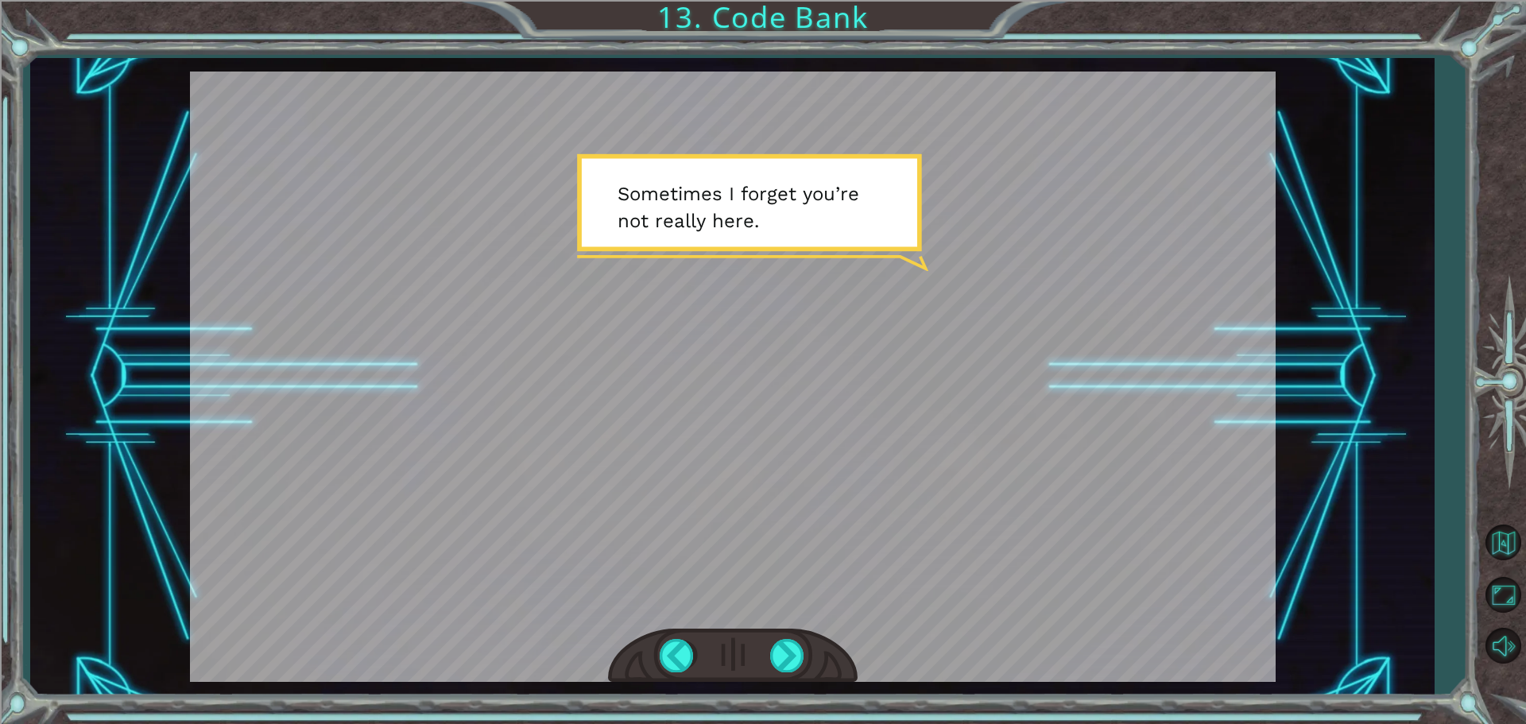
click at [800, 678] on div at bounding box center [733, 656] width 250 height 55
click at [782, 653] on div at bounding box center [788, 655] width 36 height 33
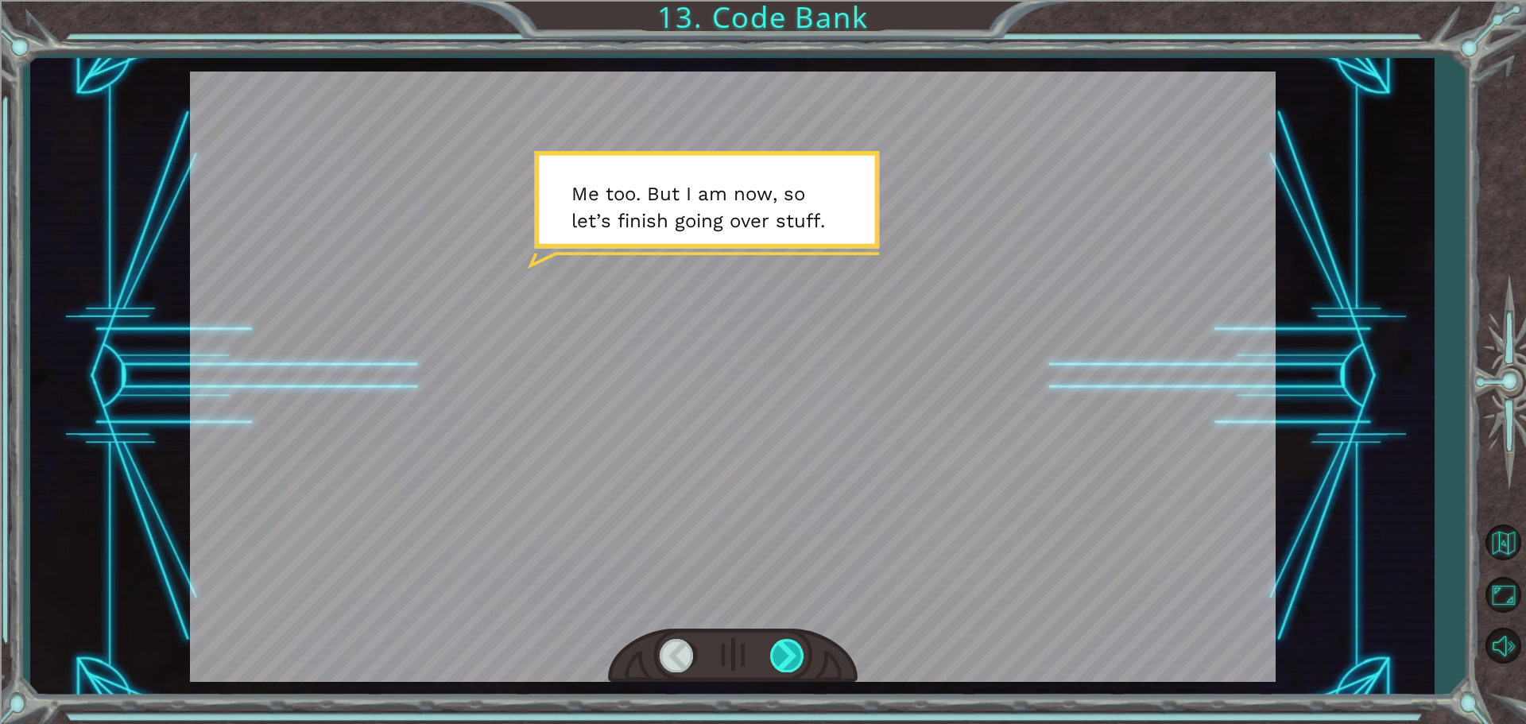
click at [801, 659] on div at bounding box center [788, 655] width 36 height 33
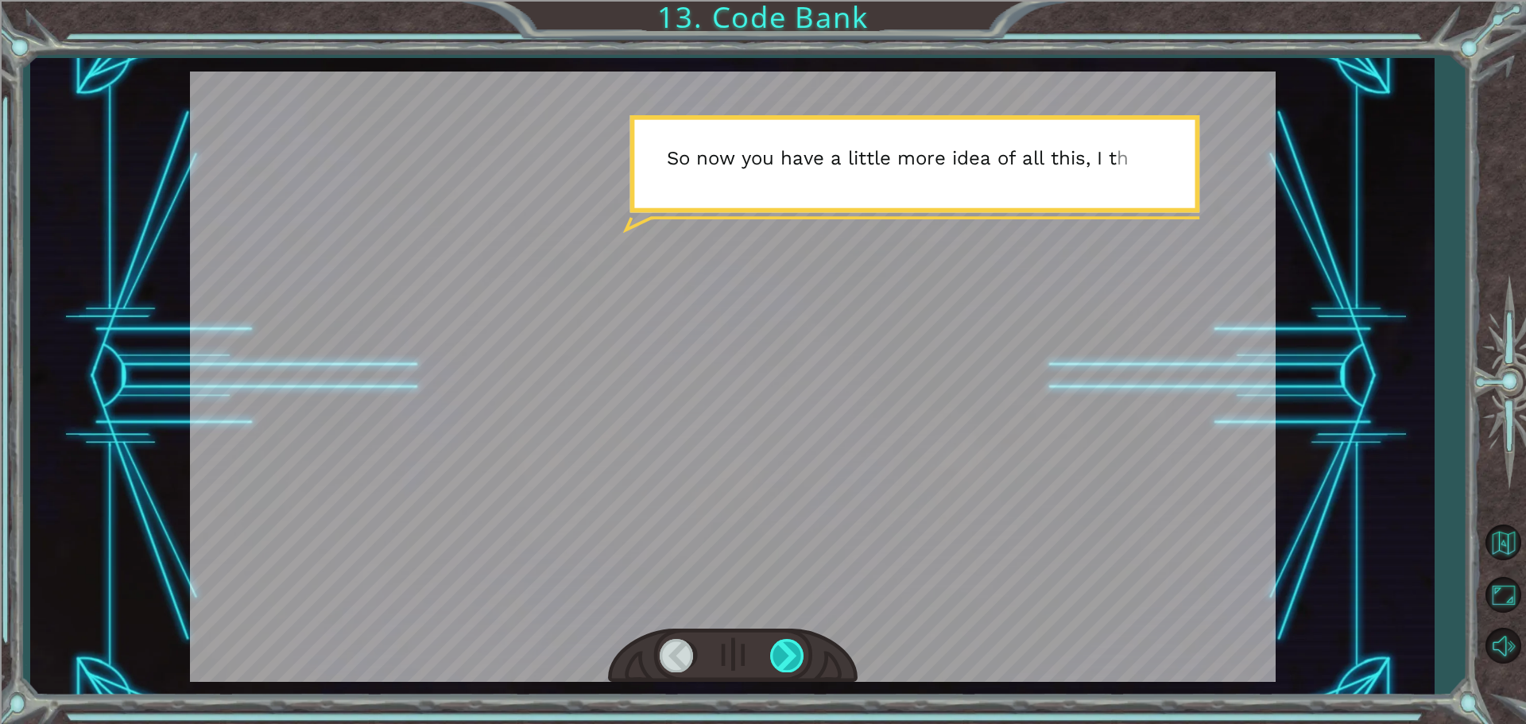
click at [801, 659] on div at bounding box center [788, 655] width 36 height 33
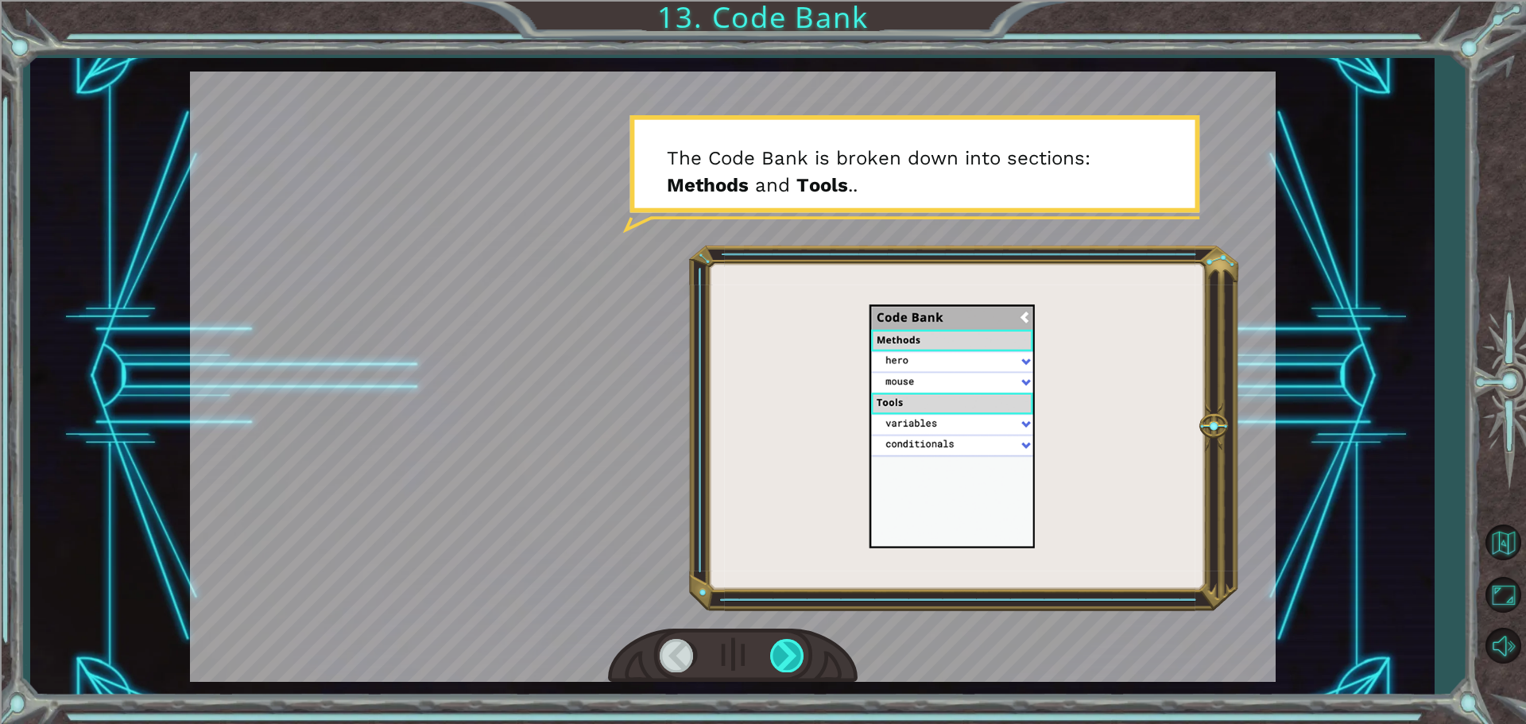
click at [797, 663] on div at bounding box center [788, 655] width 36 height 33
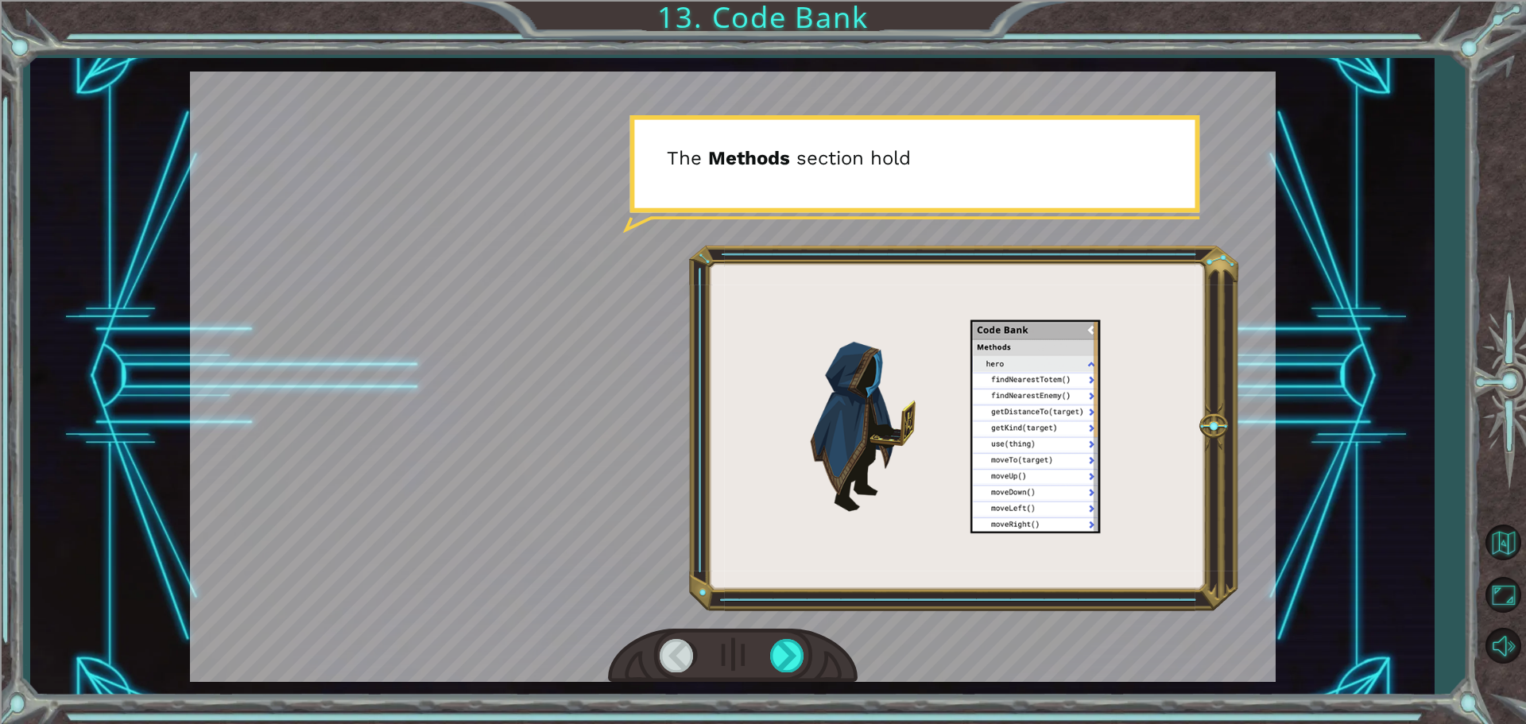
click at [807, 658] on div at bounding box center [733, 656] width 250 height 55
click at [816, 646] on div at bounding box center [733, 656] width 250 height 55
click at [777, 661] on div at bounding box center [788, 655] width 36 height 33
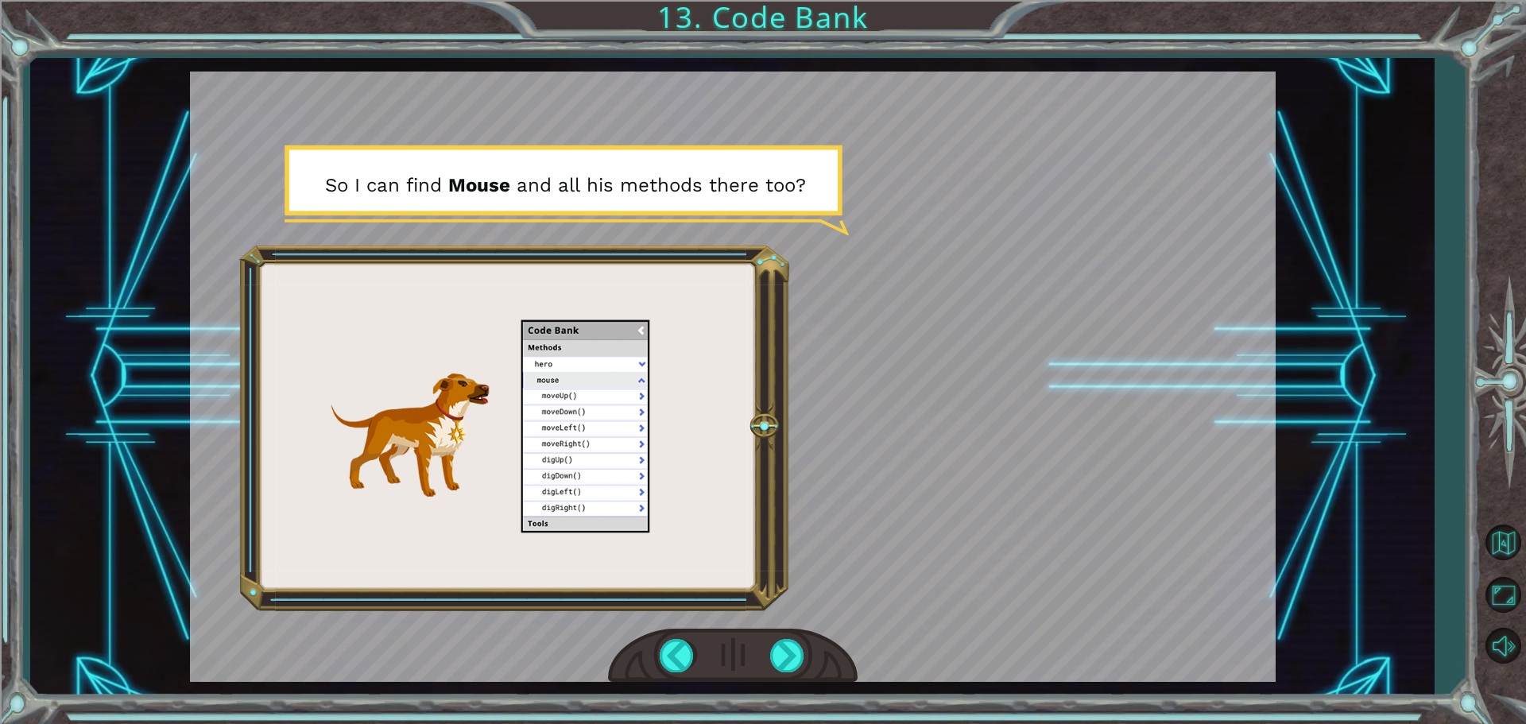
click at [805, 681] on div at bounding box center [733, 656] width 250 height 55
click at [795, 668] on div at bounding box center [788, 655] width 36 height 33
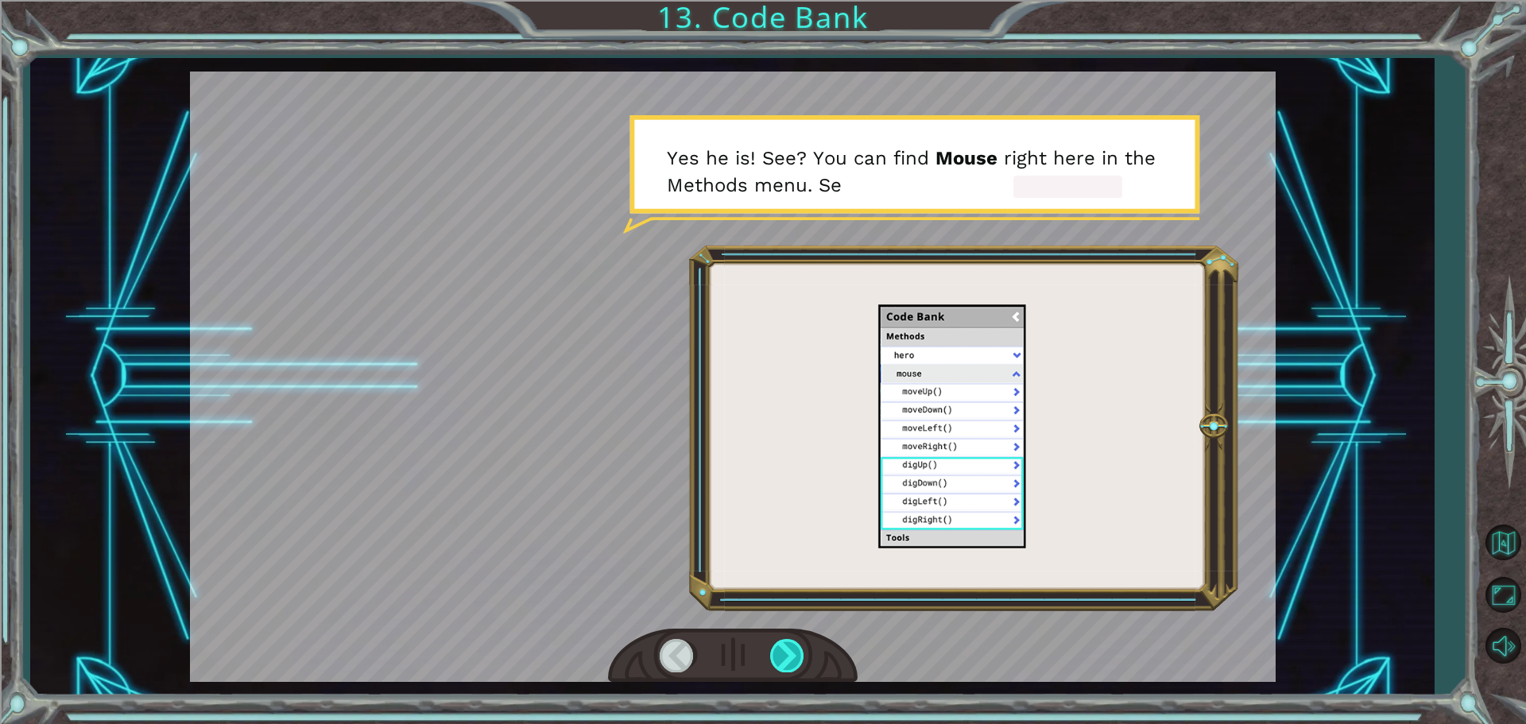
click at [805, 655] on div at bounding box center [788, 655] width 36 height 33
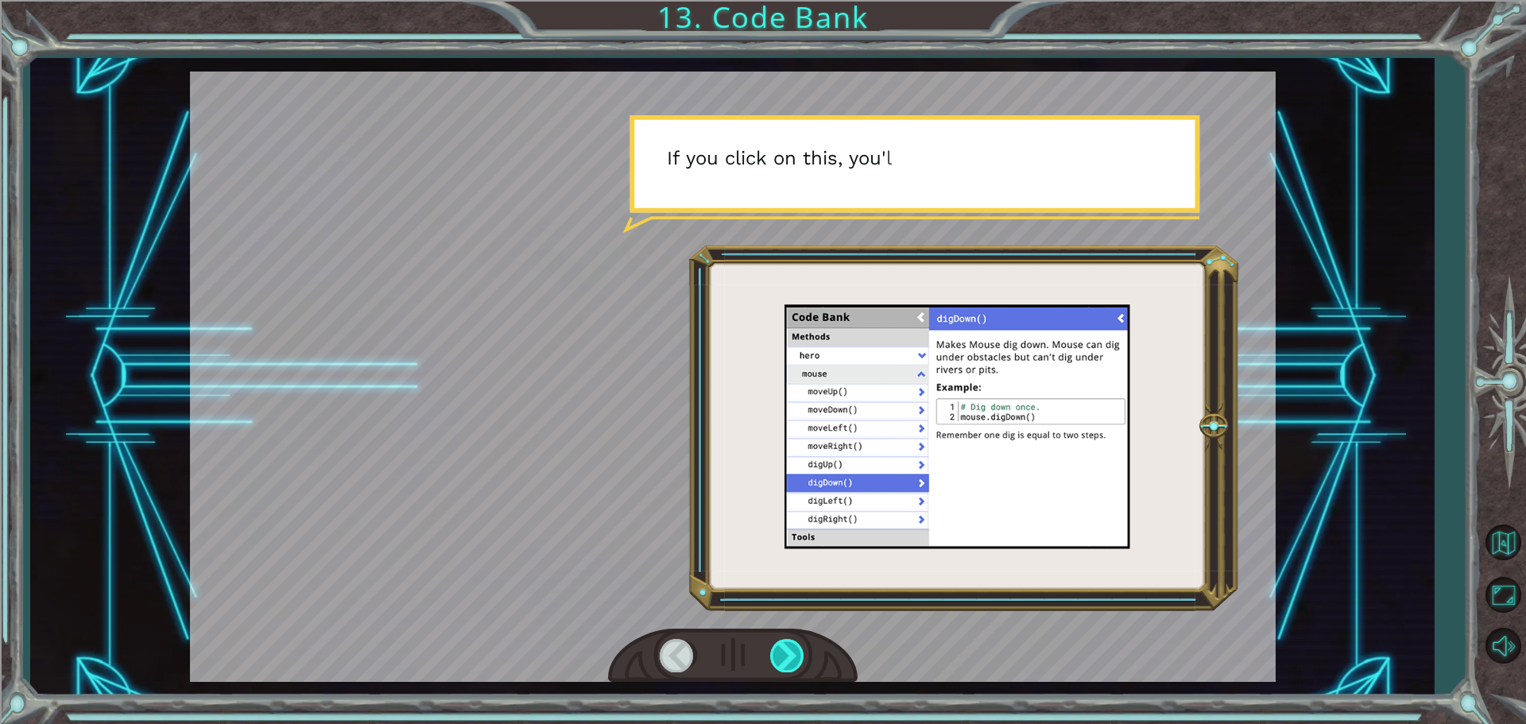
click at [799, 652] on div at bounding box center [788, 655] width 36 height 33
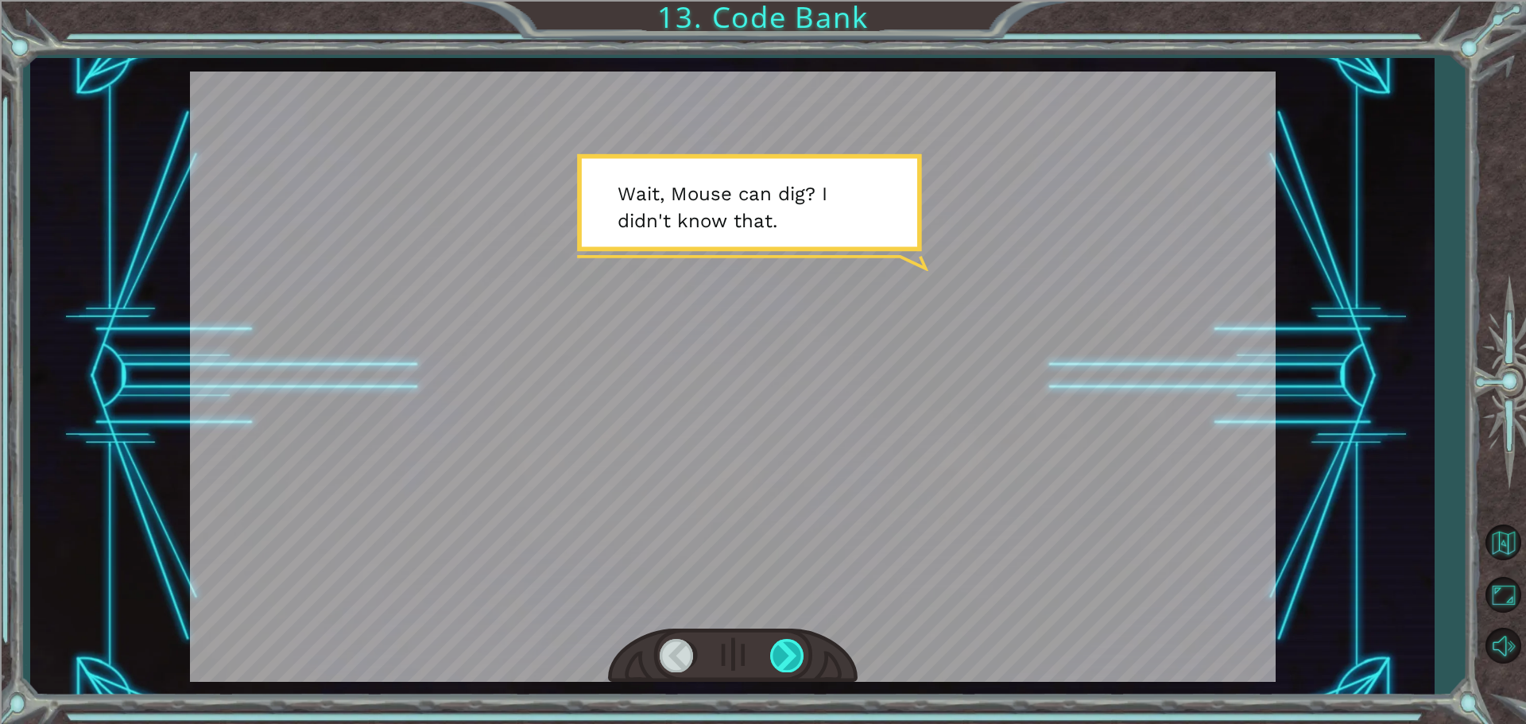
click at [799, 652] on div at bounding box center [788, 655] width 36 height 33
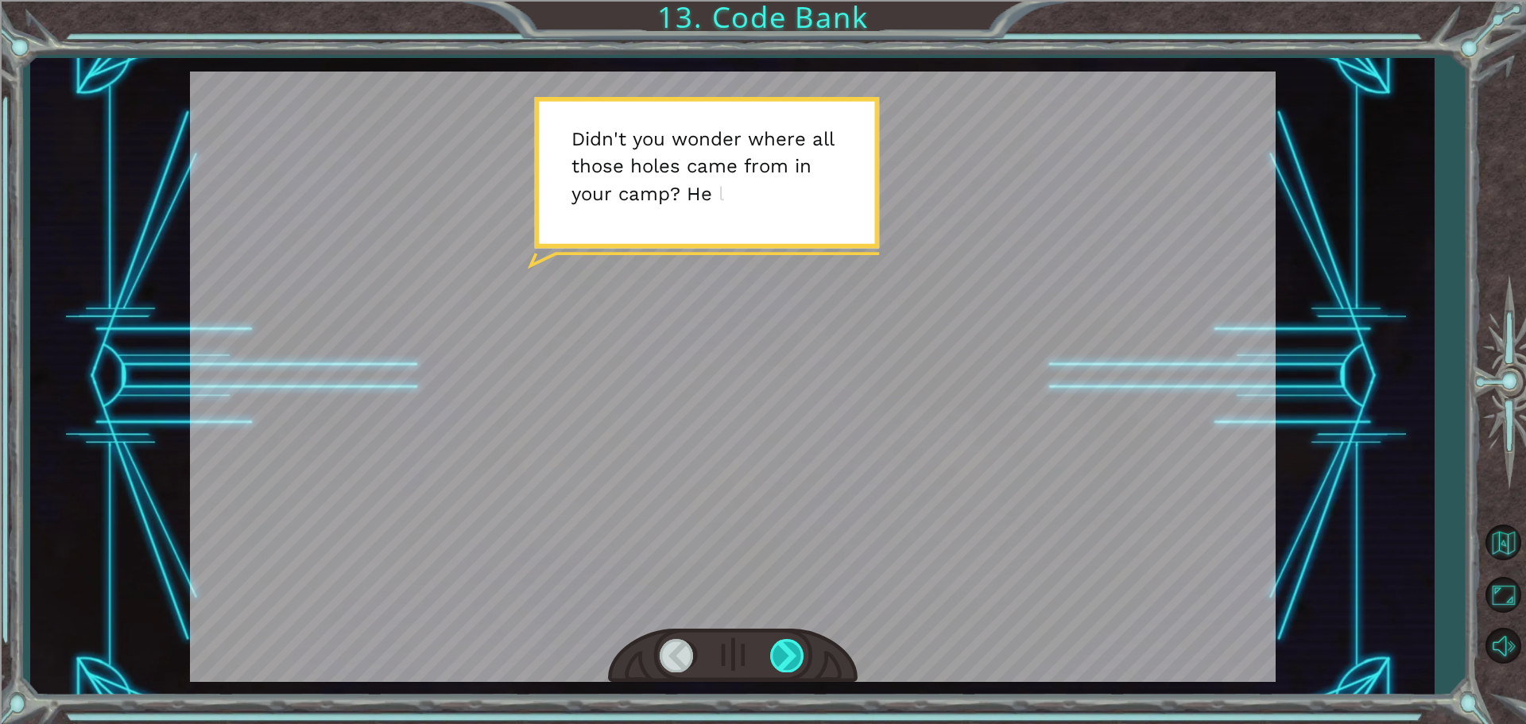
click at [799, 652] on div at bounding box center [788, 655] width 36 height 33
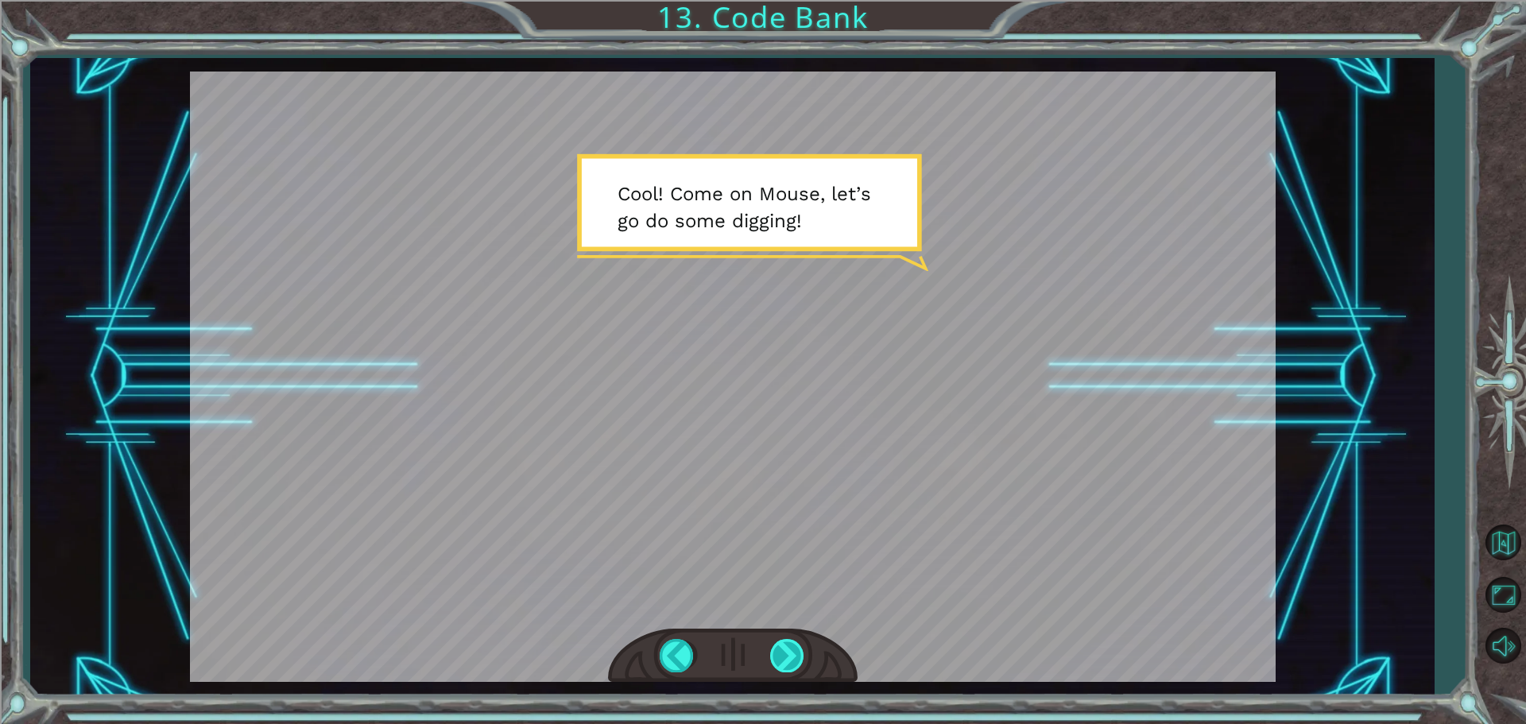
click at [797, 665] on div at bounding box center [788, 655] width 36 height 33
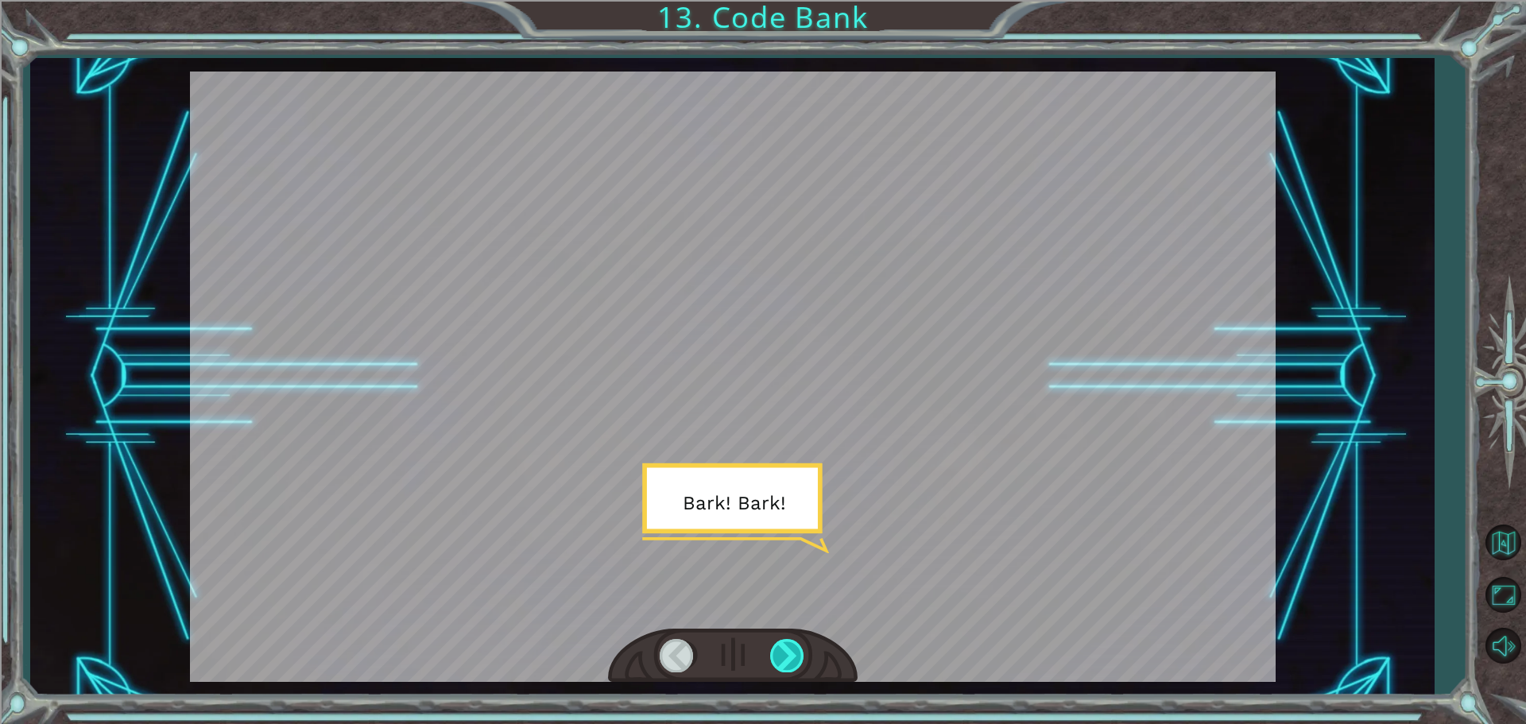
click at [799, 667] on div at bounding box center [788, 655] width 36 height 33
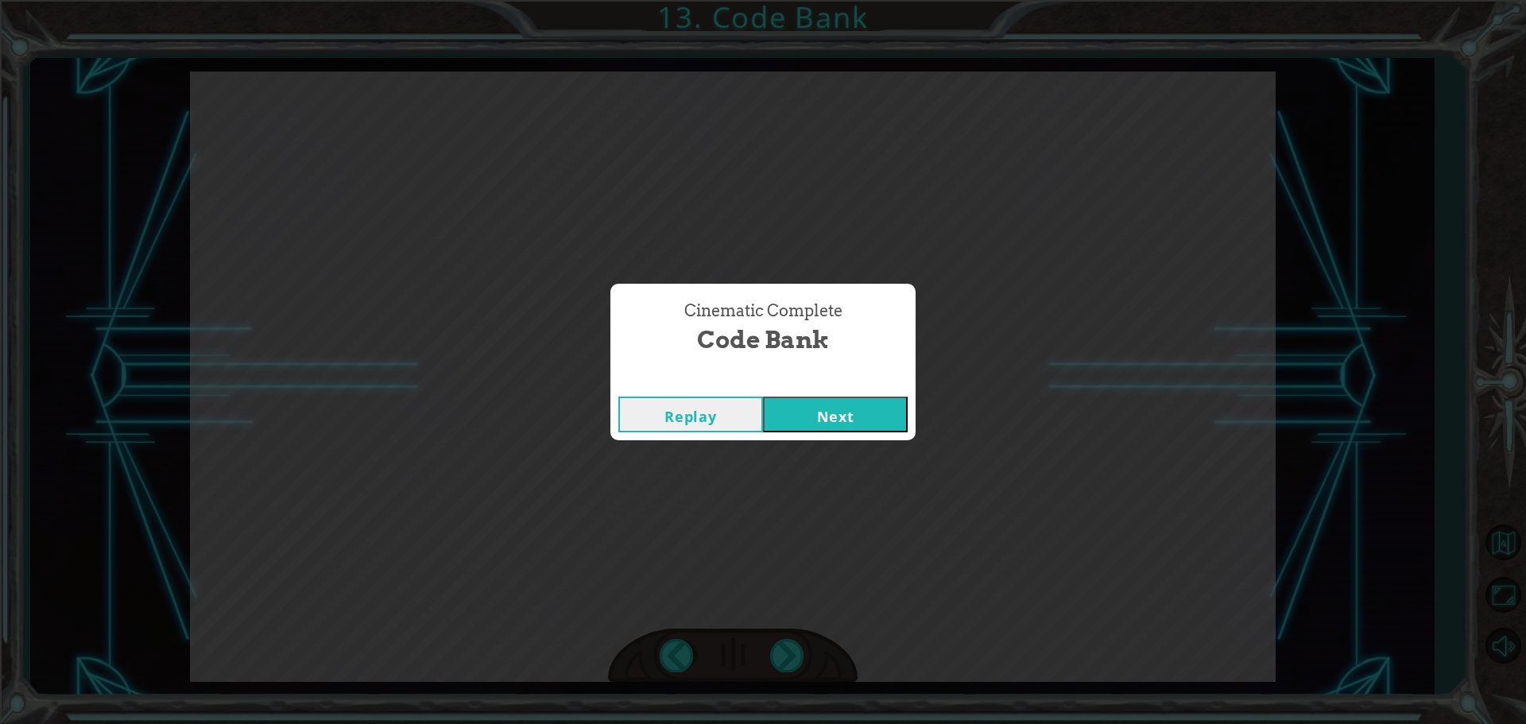
click at [848, 420] on button "Next" at bounding box center [835, 415] width 145 height 36
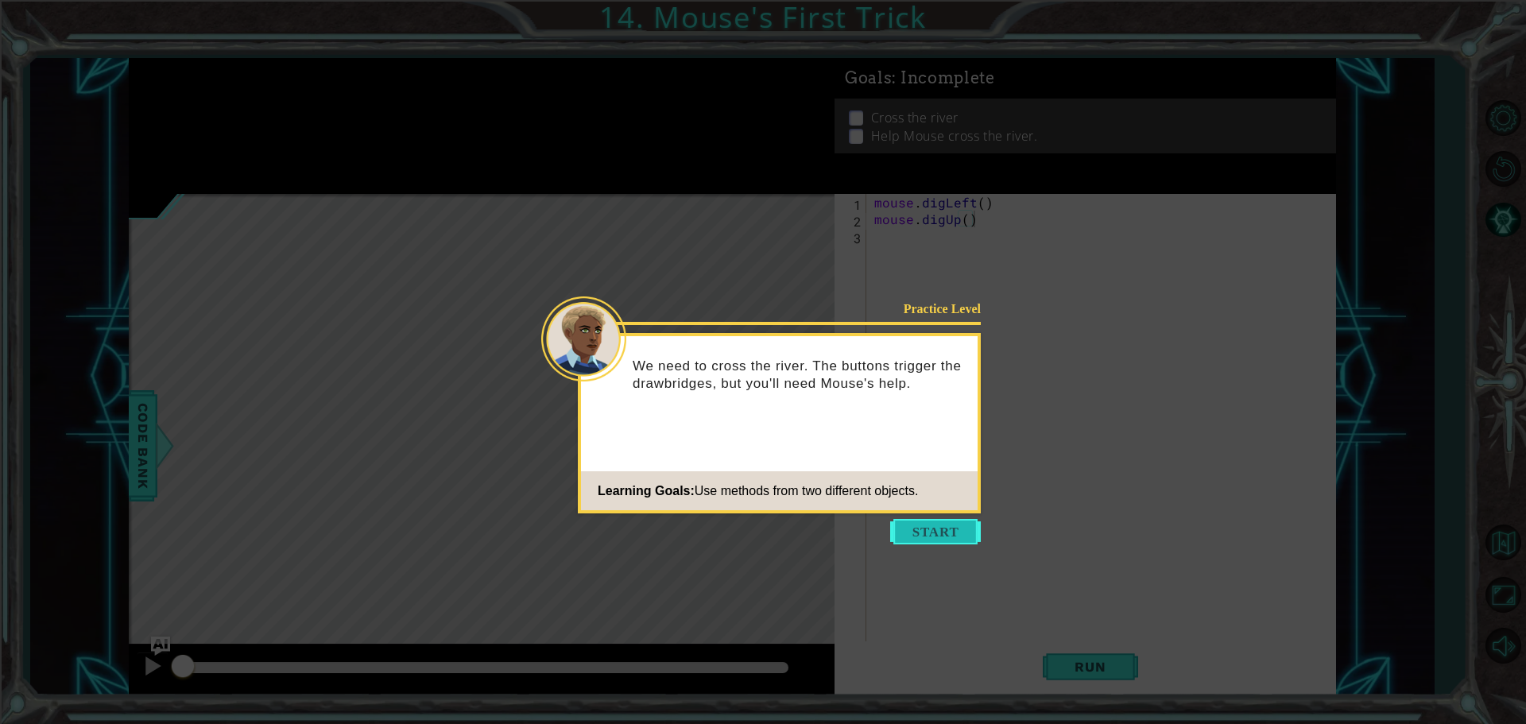
click at [925, 536] on button "Start" at bounding box center [935, 531] width 91 height 25
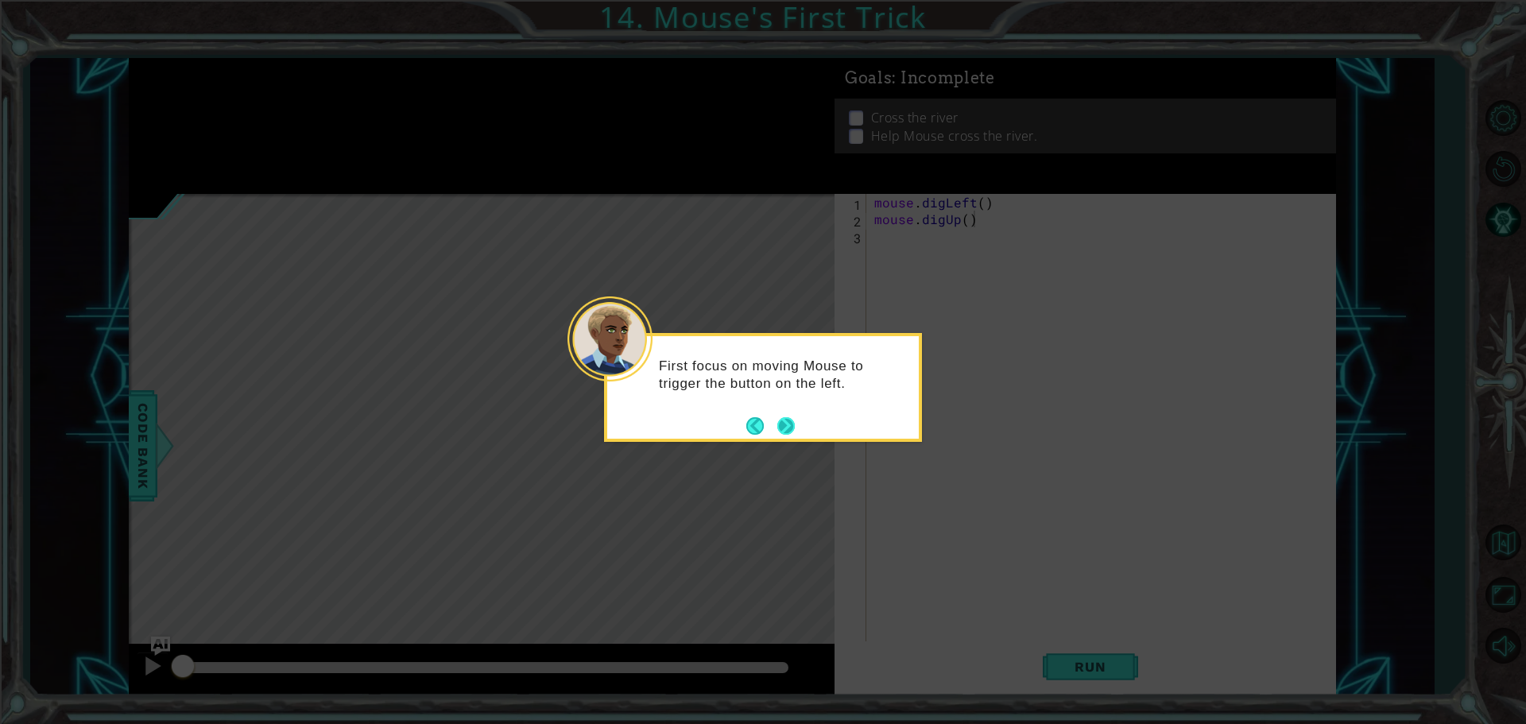
click at [794, 427] on button "Next" at bounding box center [786, 425] width 17 height 17
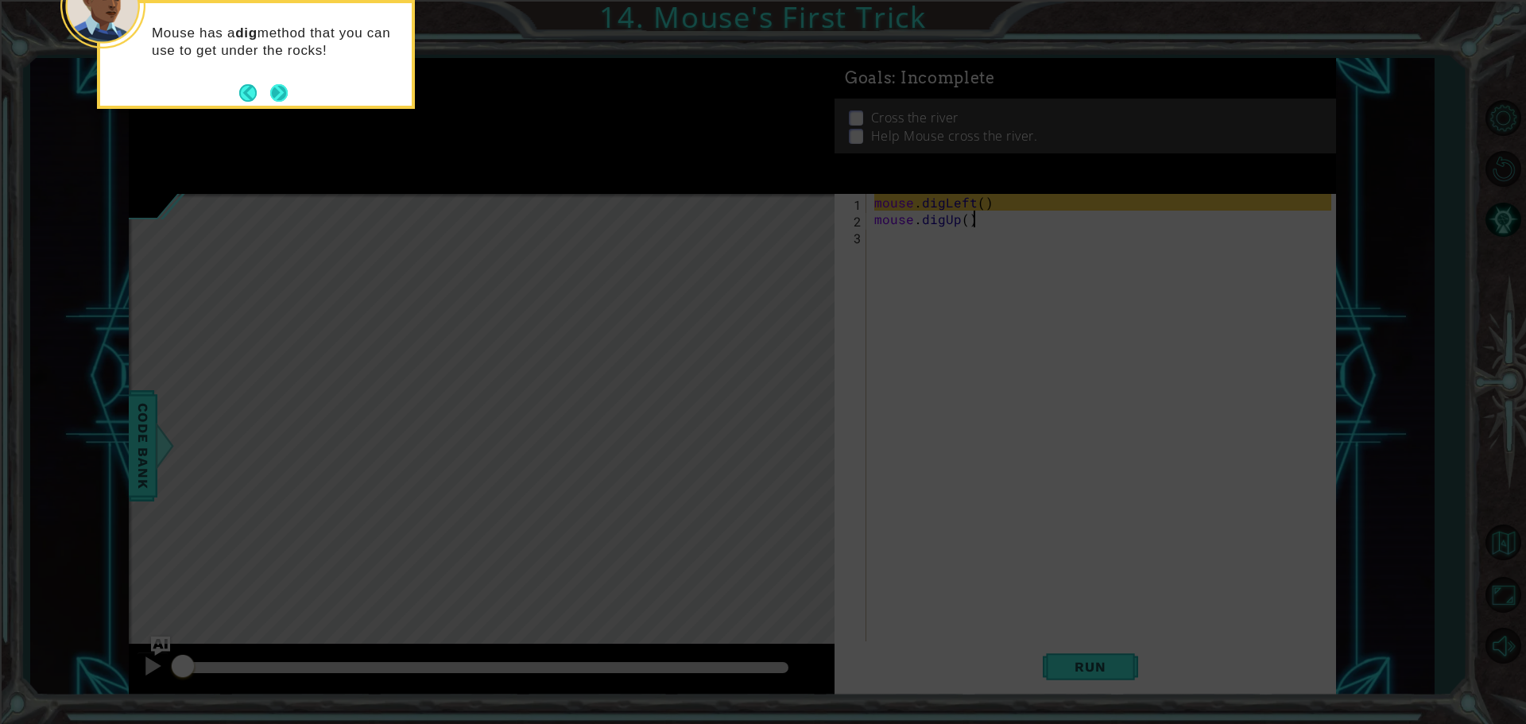
click at [281, 92] on button "Next" at bounding box center [278, 92] width 17 height 17
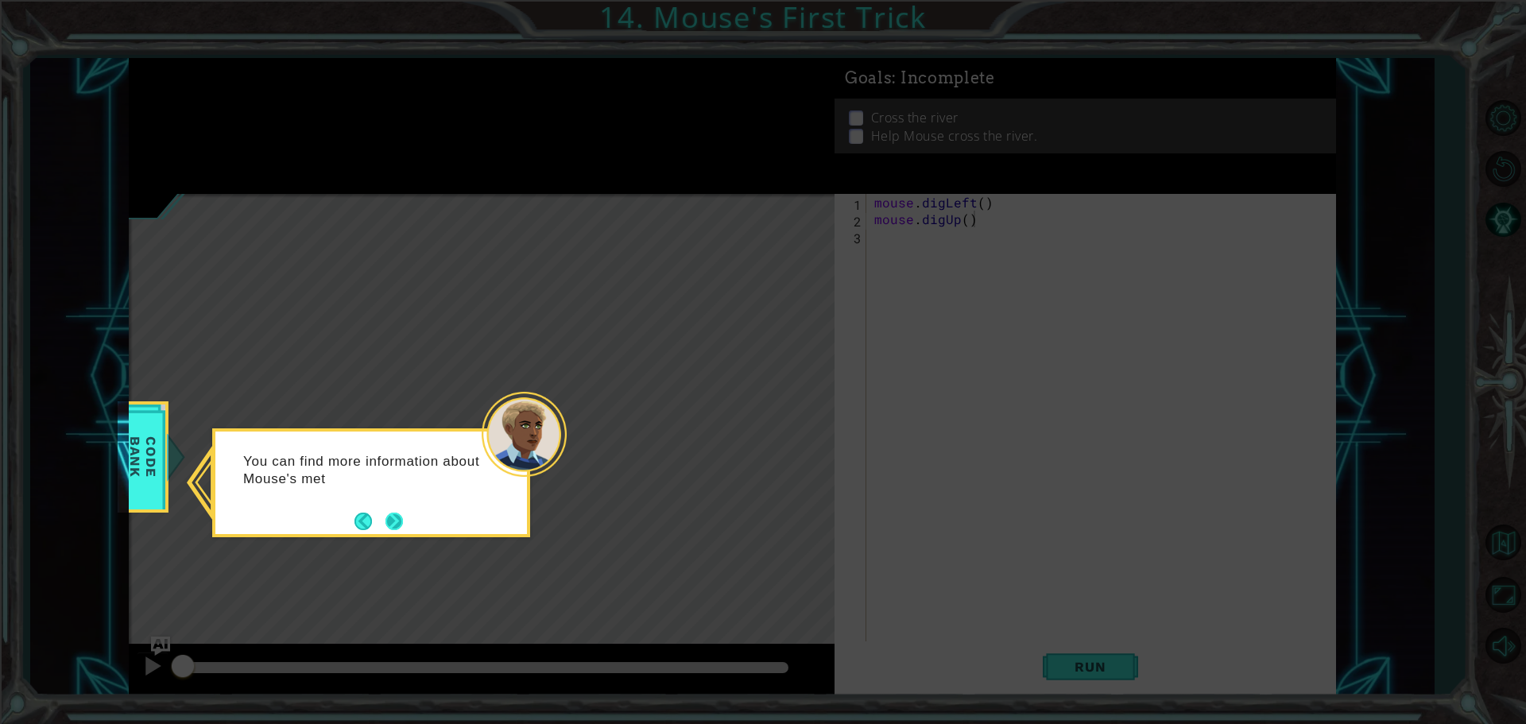
click at [396, 513] on button "Next" at bounding box center [394, 521] width 17 height 17
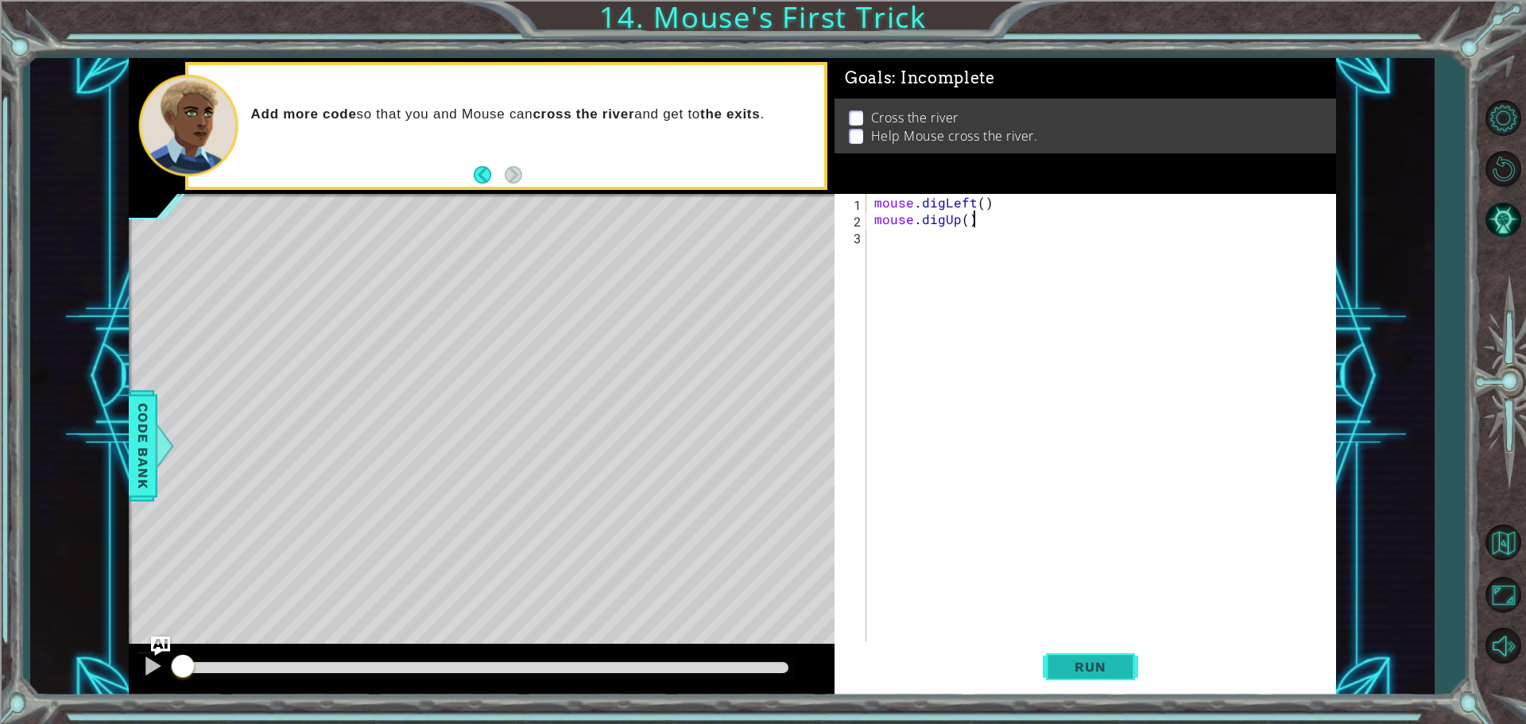
click at [1077, 691] on button "Run" at bounding box center [1090, 667] width 95 height 50
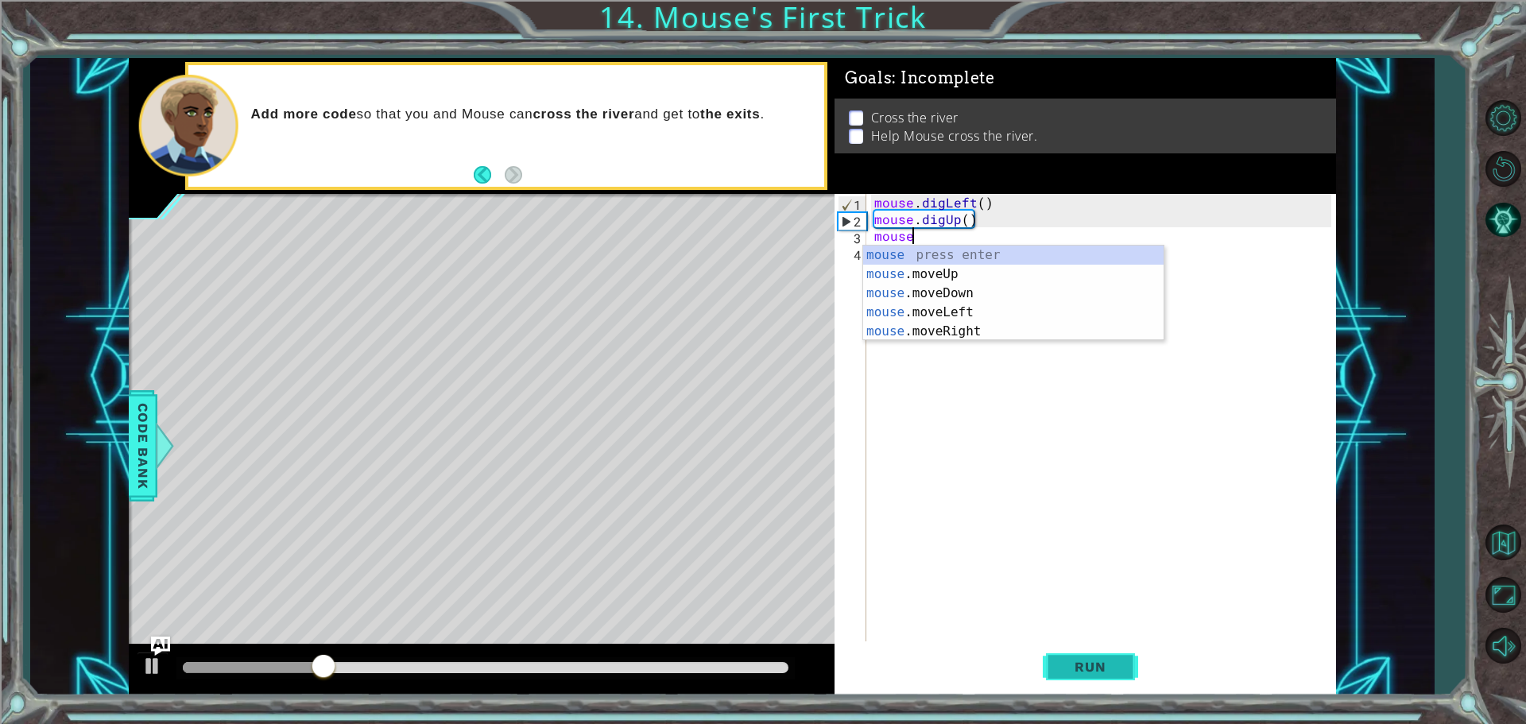
scroll to position [0, 2]
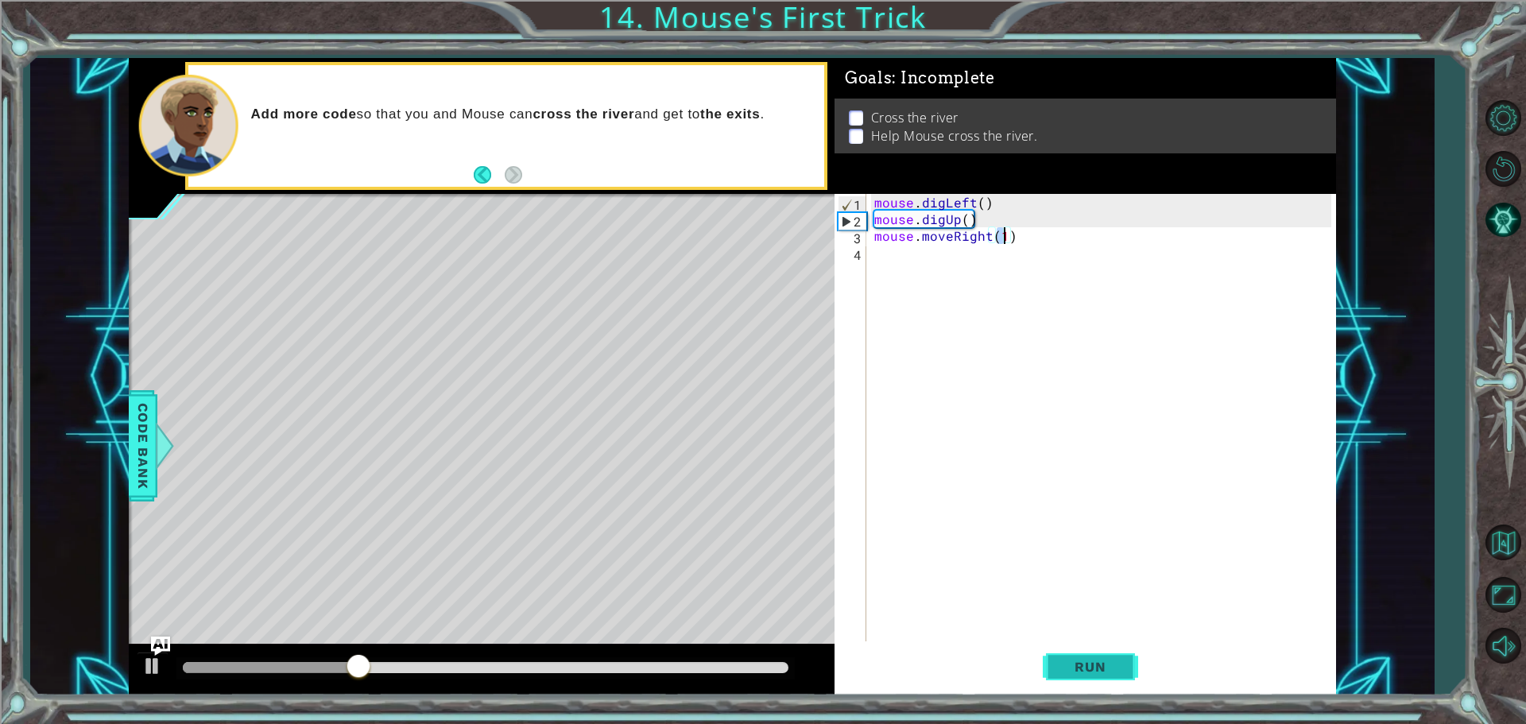
click at [1105, 677] on button "Run" at bounding box center [1090, 667] width 95 height 50
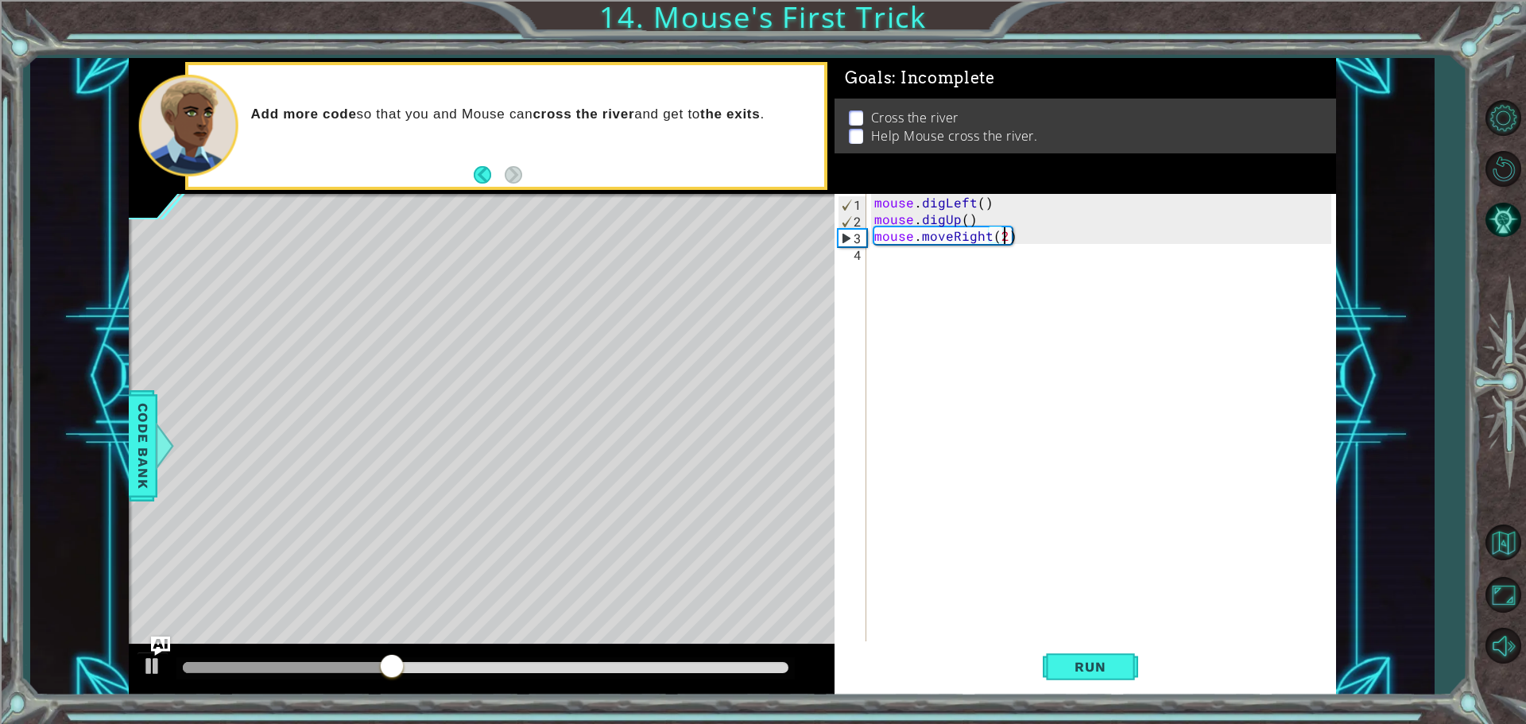
scroll to position [0, 7]
click at [1098, 670] on span "Run" at bounding box center [1090, 667] width 63 height 16
click at [1119, 672] on span "Run" at bounding box center [1090, 667] width 63 height 16
type textarea "mouse"
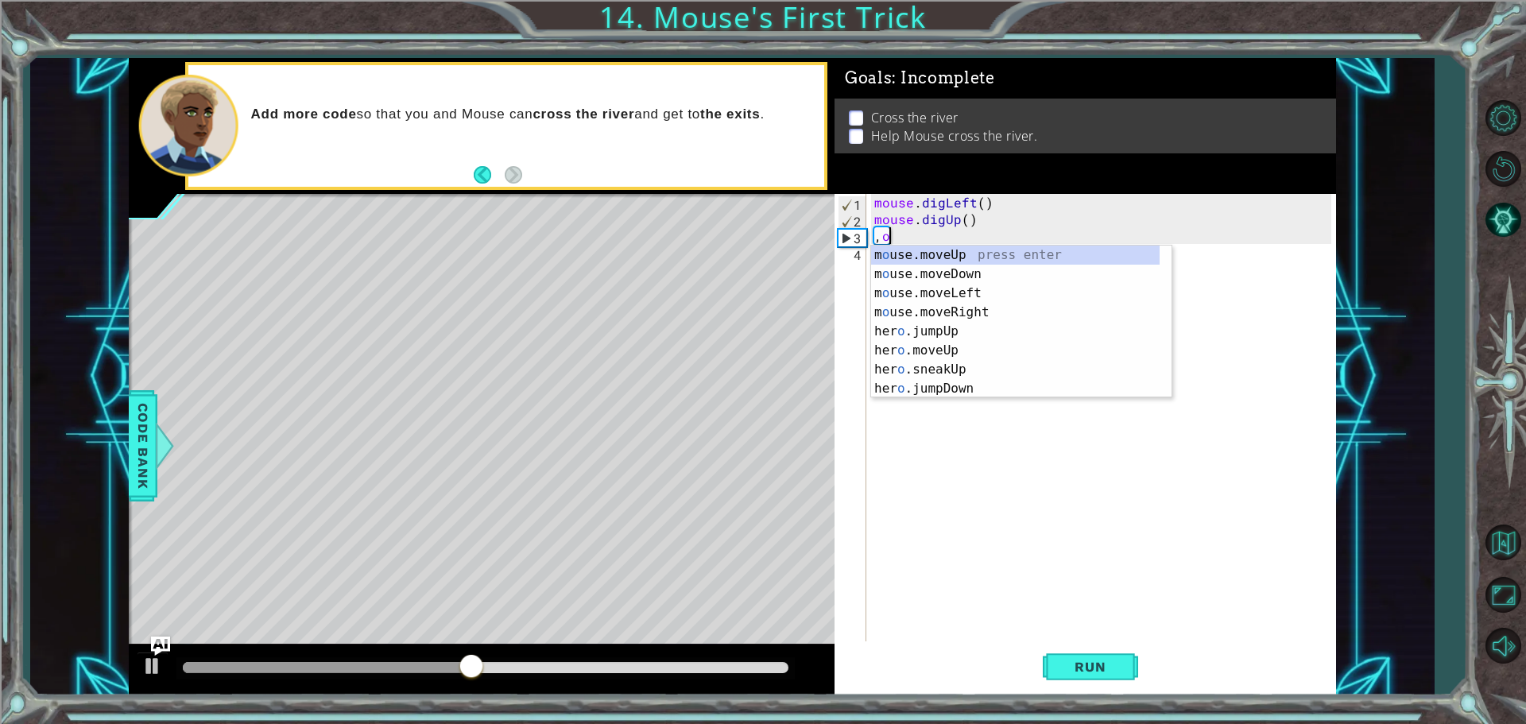
type textarea ","
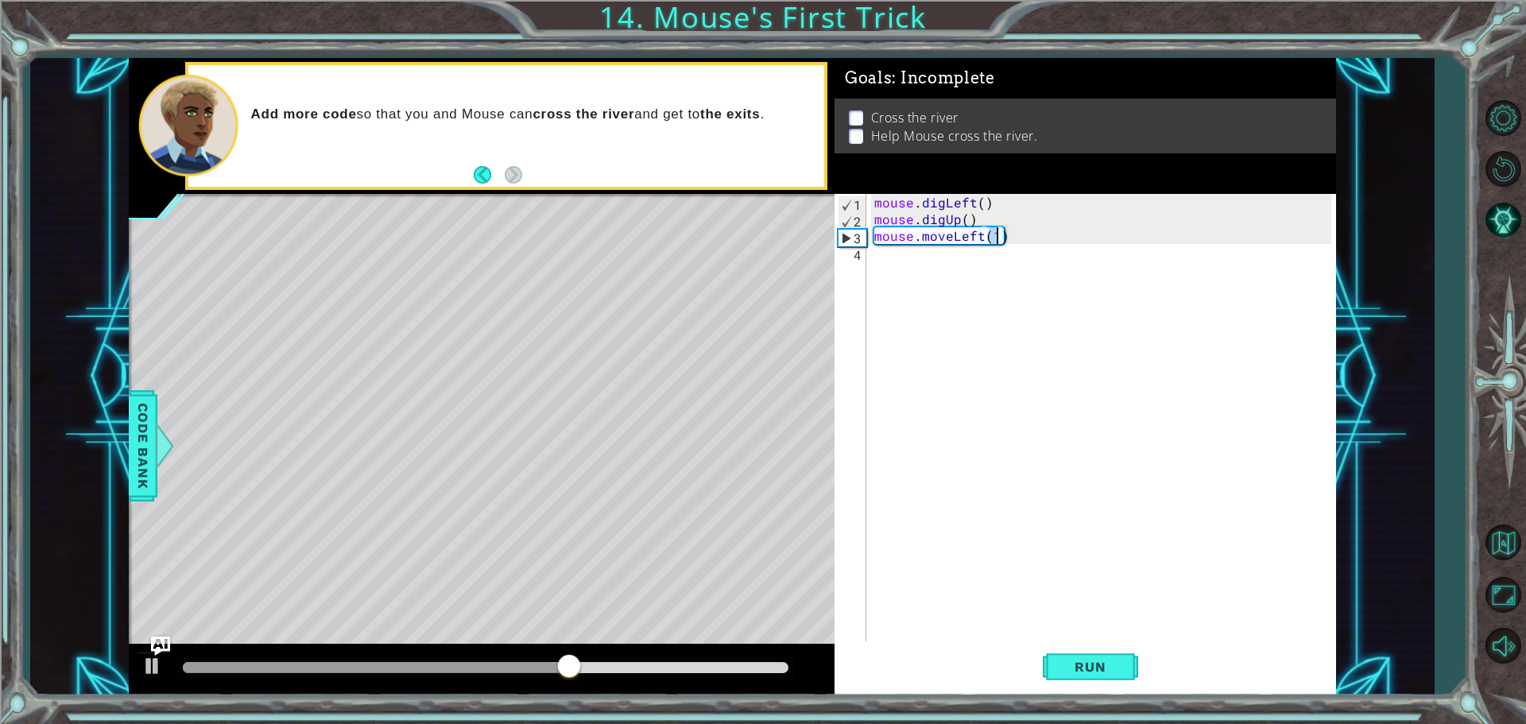
scroll to position [0, 7]
click at [1062, 661] on span "Run" at bounding box center [1090, 667] width 63 height 16
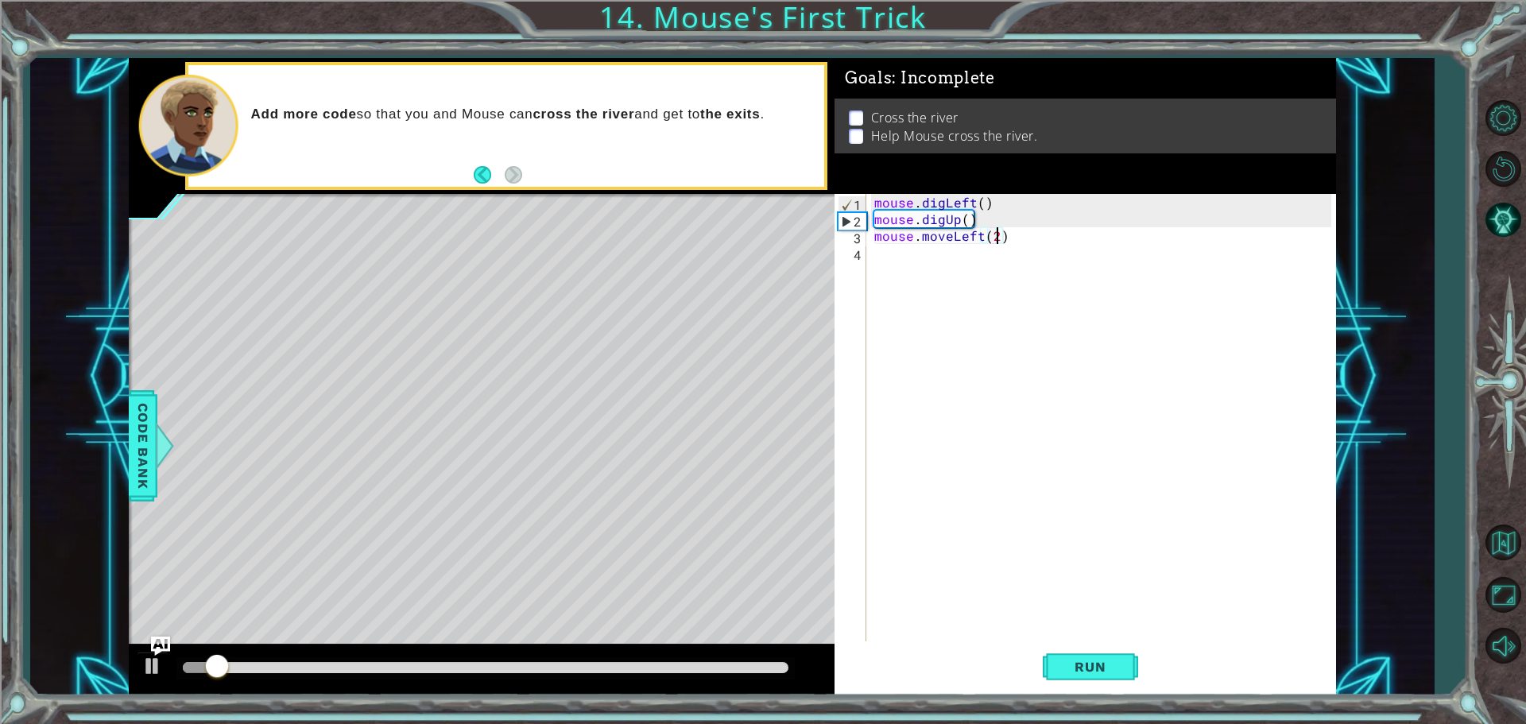
type textarea "mouse.moveLeft(1)"
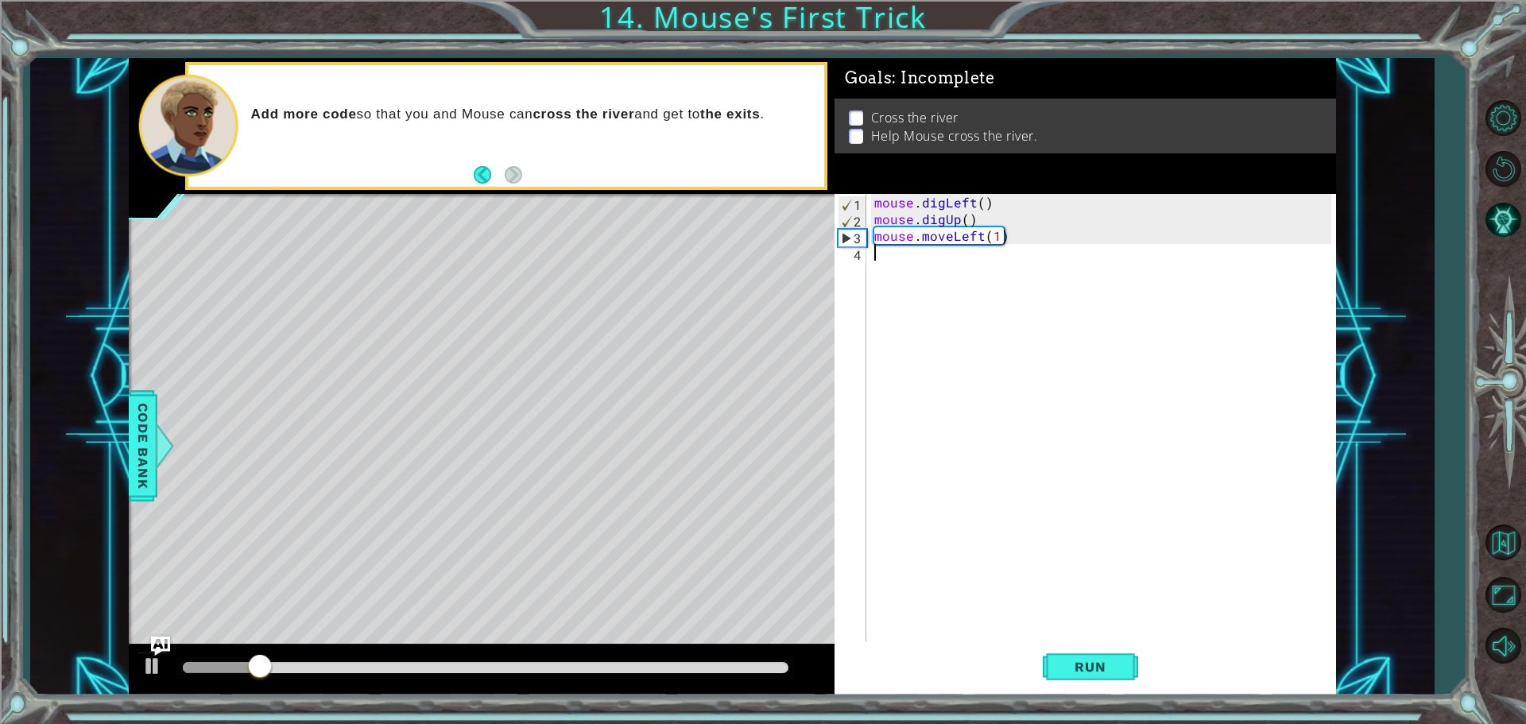
click at [1096, 251] on div "mouse . digLeft ( ) mouse . digUp ( ) mouse . moveLeft ( 1 )" at bounding box center [1105, 436] width 468 height 484
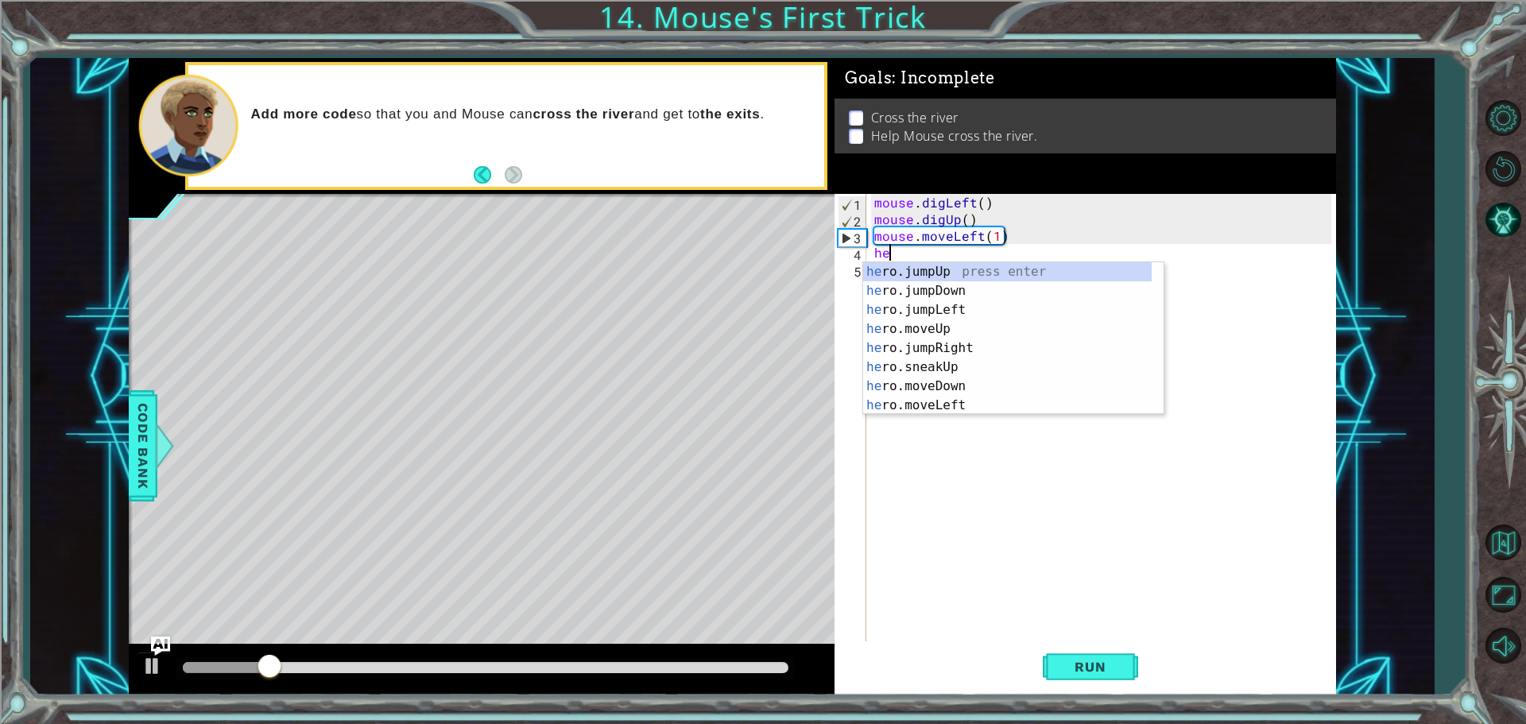
scroll to position [0, 1]
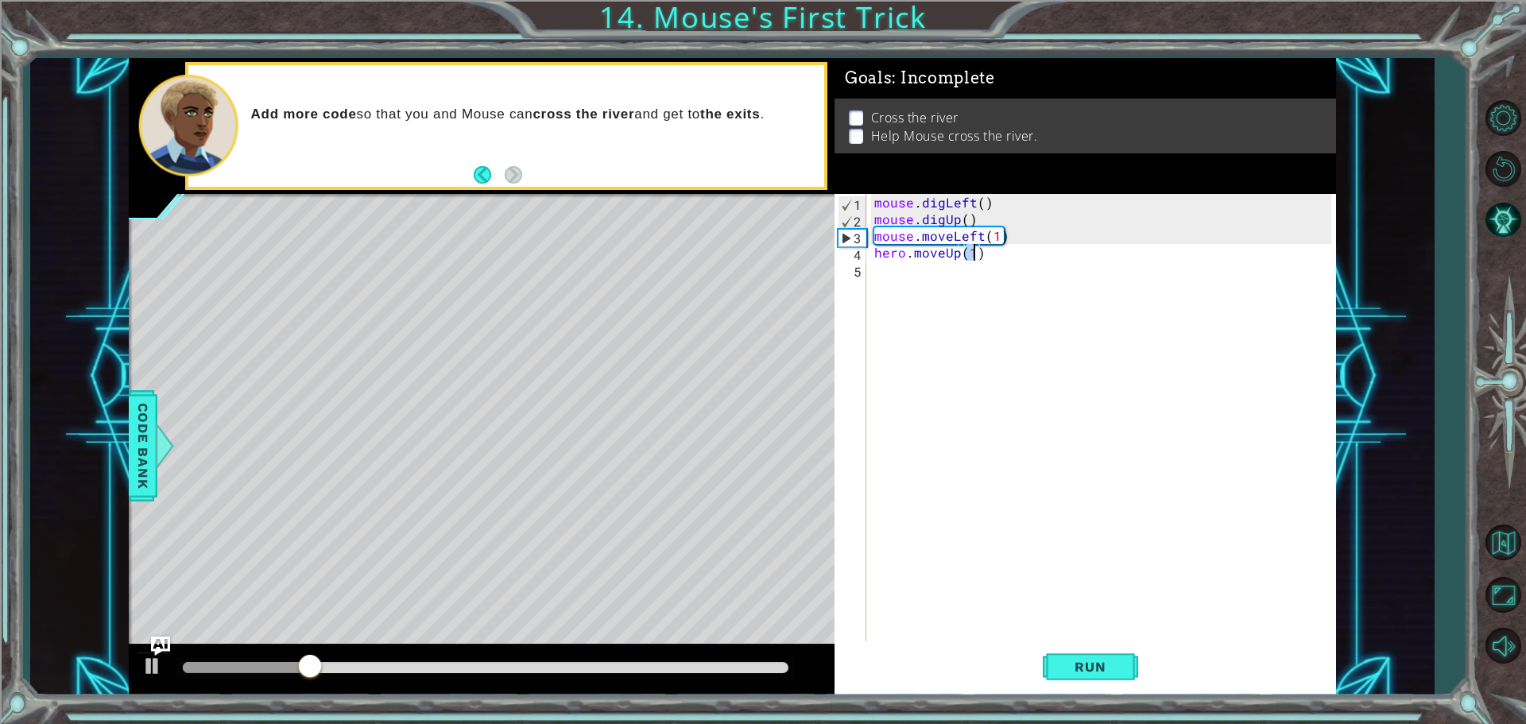
type textarea "hero.moveUp(5)"
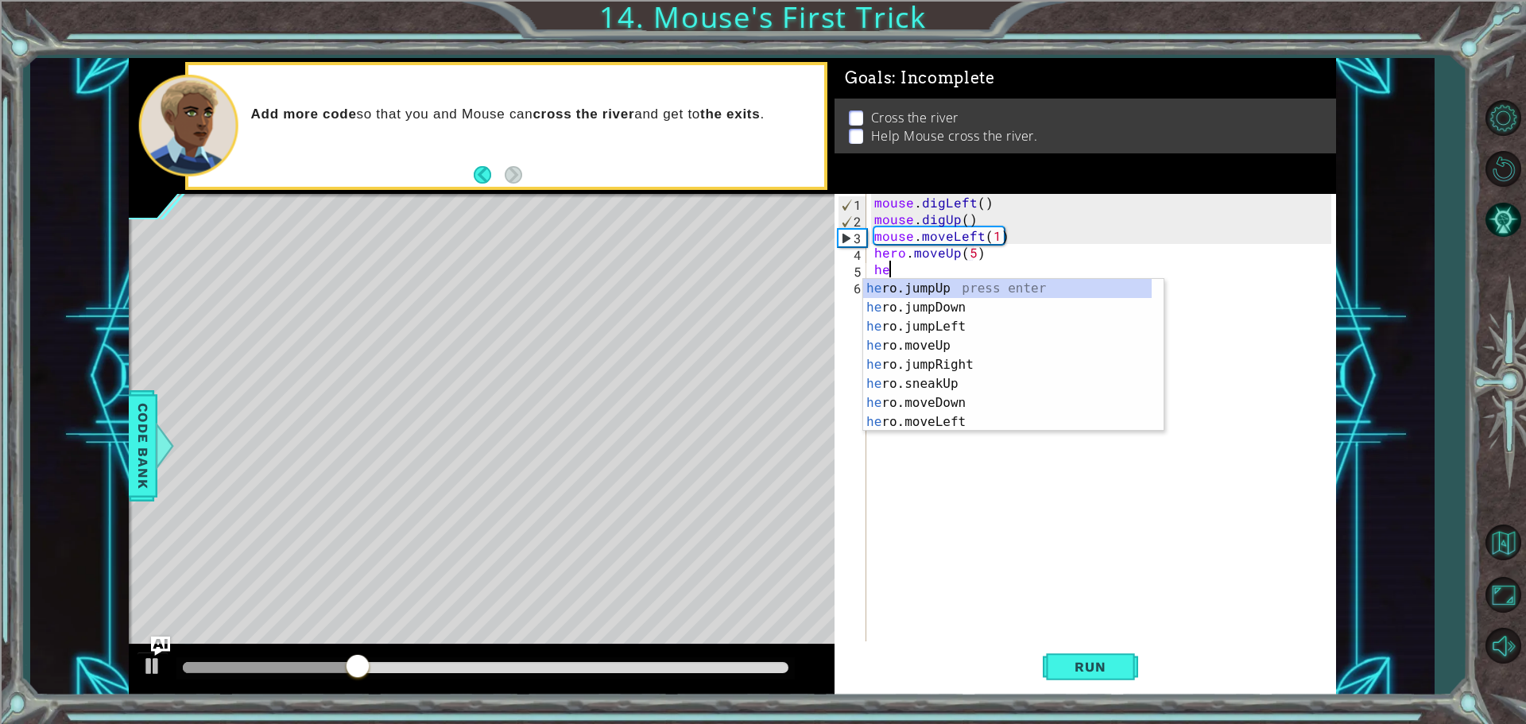
type textarea "heri"
